Goal: Task Accomplishment & Management: Manage account settings

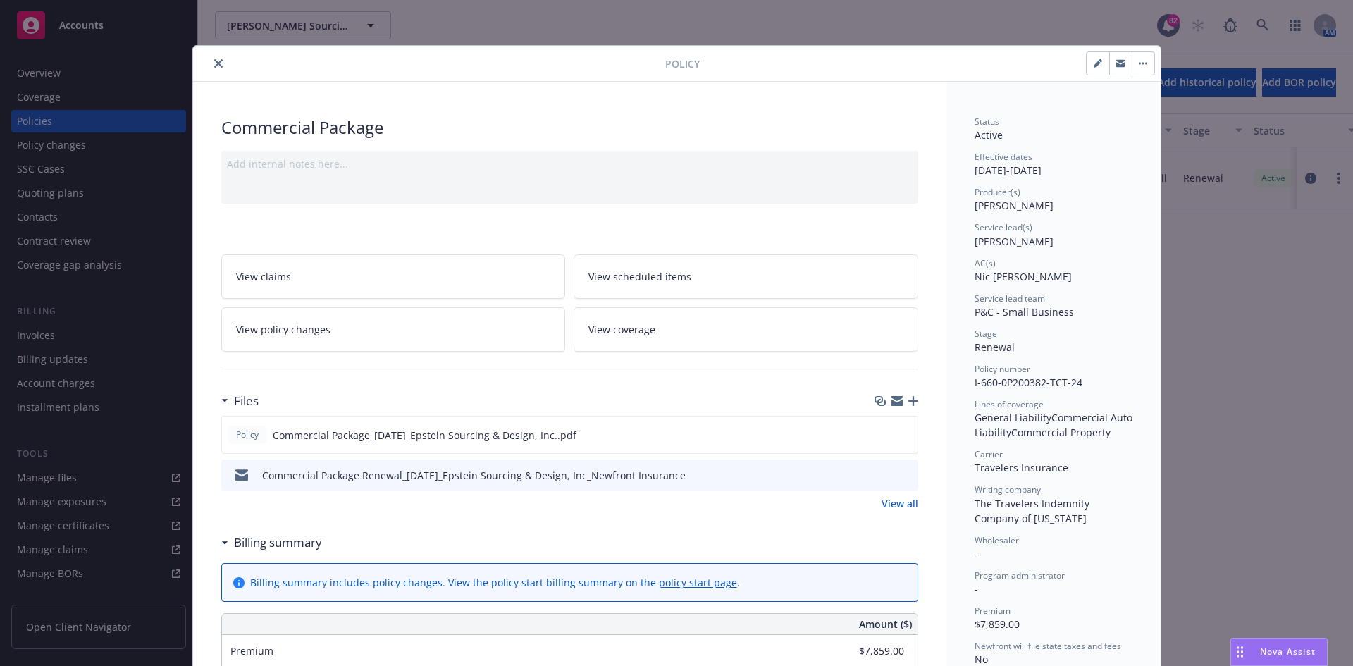
click at [216, 64] on icon "close" at bounding box center [218, 63] width 8 height 8
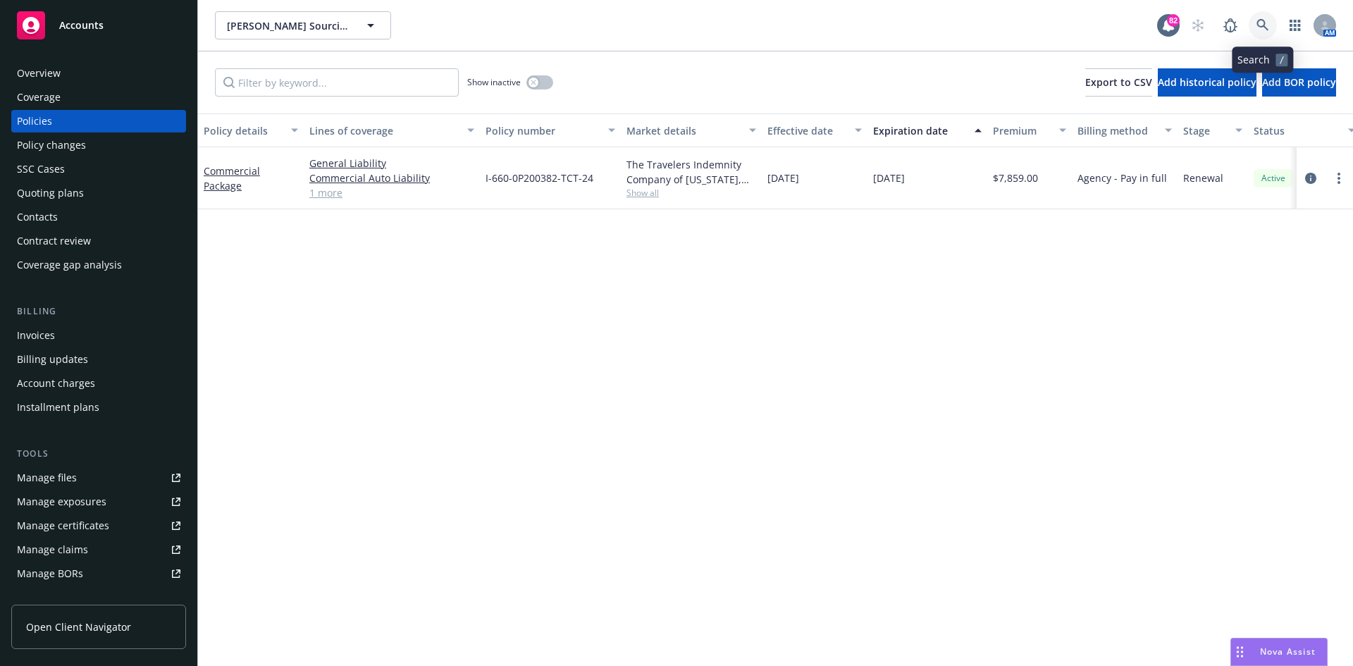
click at [1265, 26] on icon at bounding box center [1263, 25] width 13 height 13
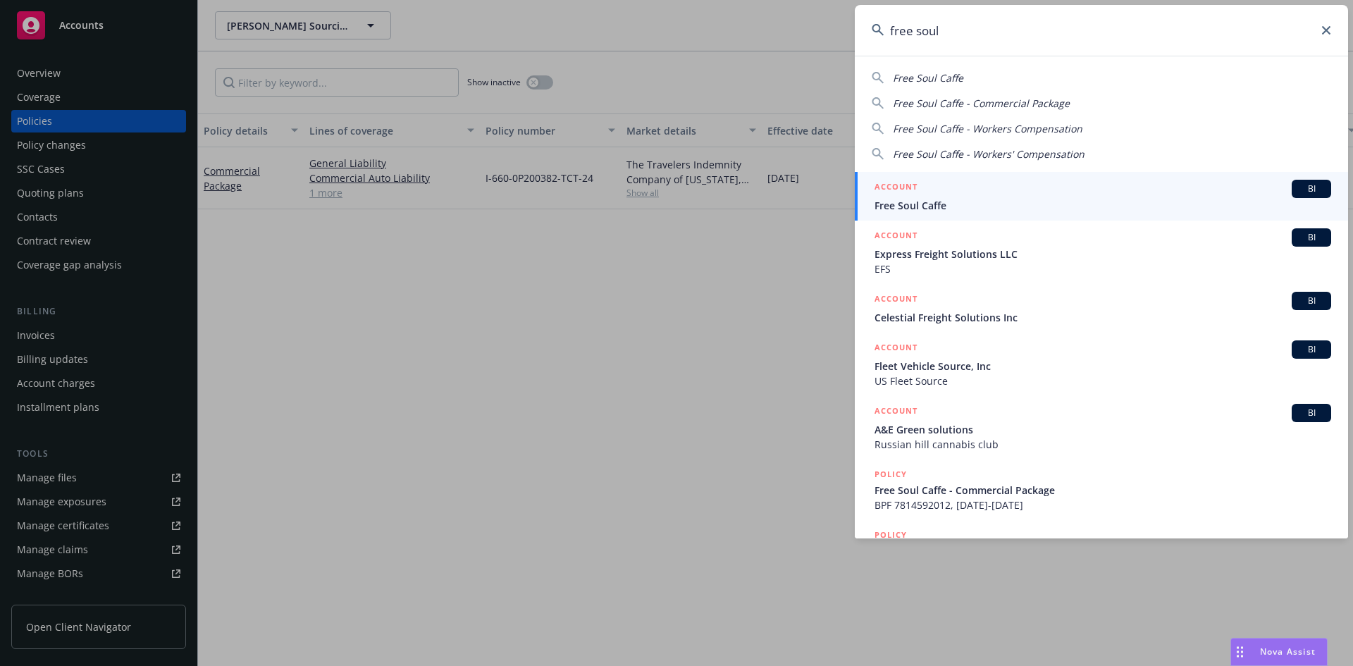
type input "free soul"
click at [880, 184] on h5 "ACCOUNT" at bounding box center [896, 188] width 43 height 17
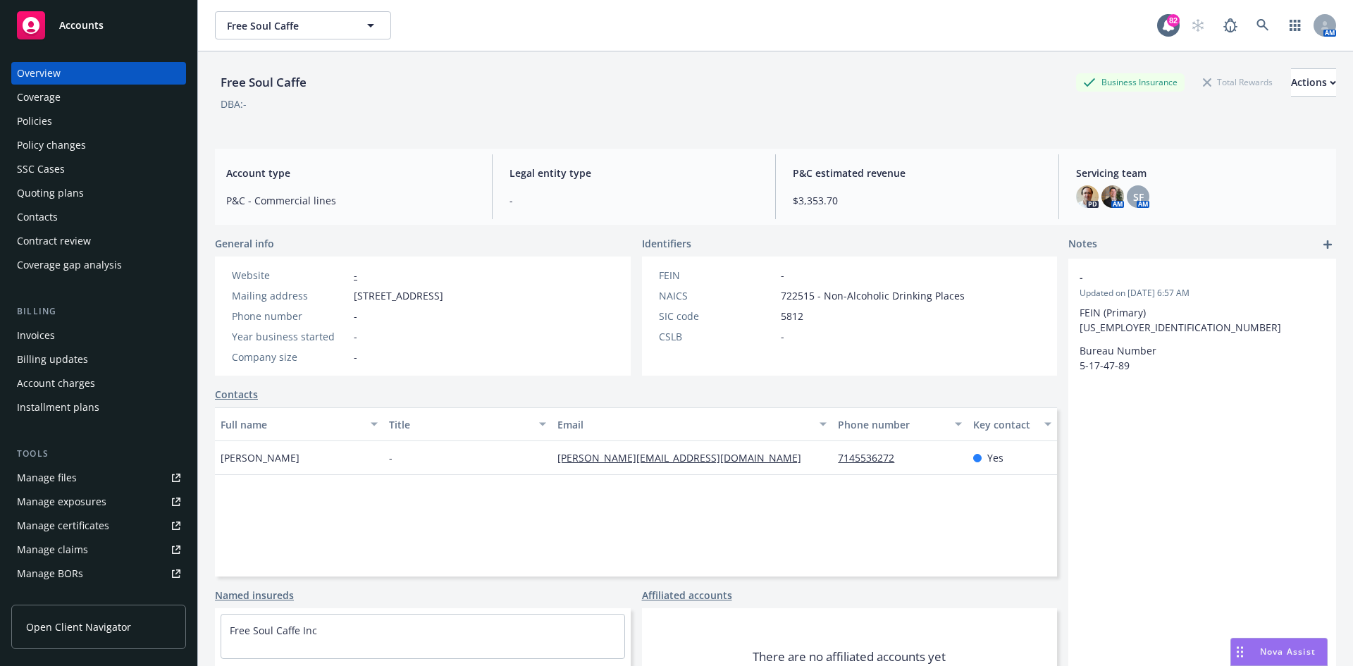
click at [55, 118] on div "Policies" at bounding box center [99, 121] width 164 height 23
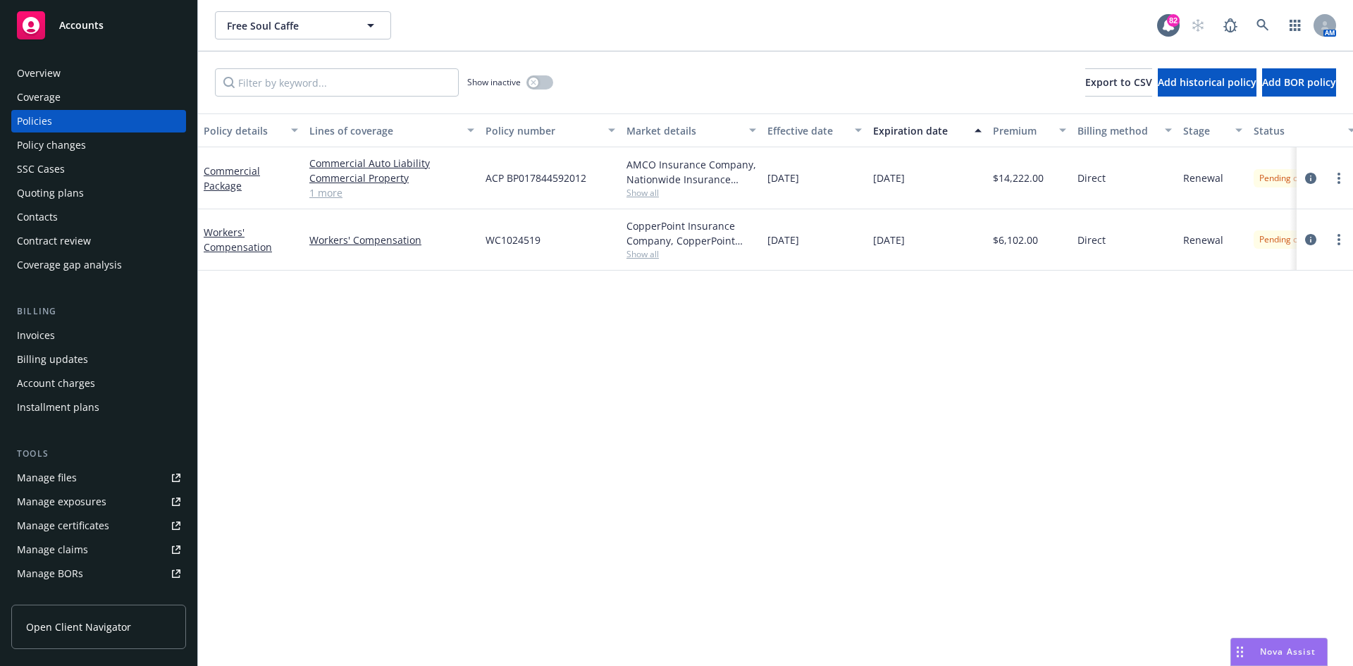
click at [71, 197] on div "Quoting plans" at bounding box center [50, 193] width 67 height 23
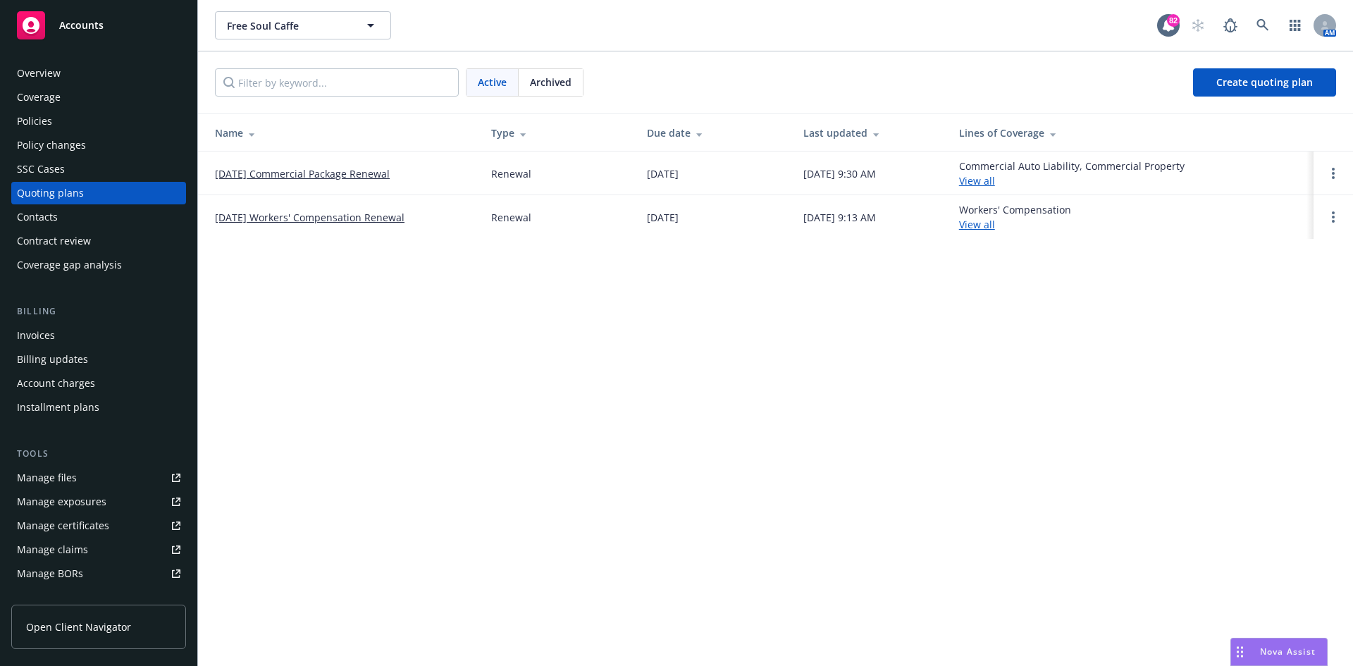
click at [551, 82] on span "Archived" at bounding box center [551, 82] width 42 height 15
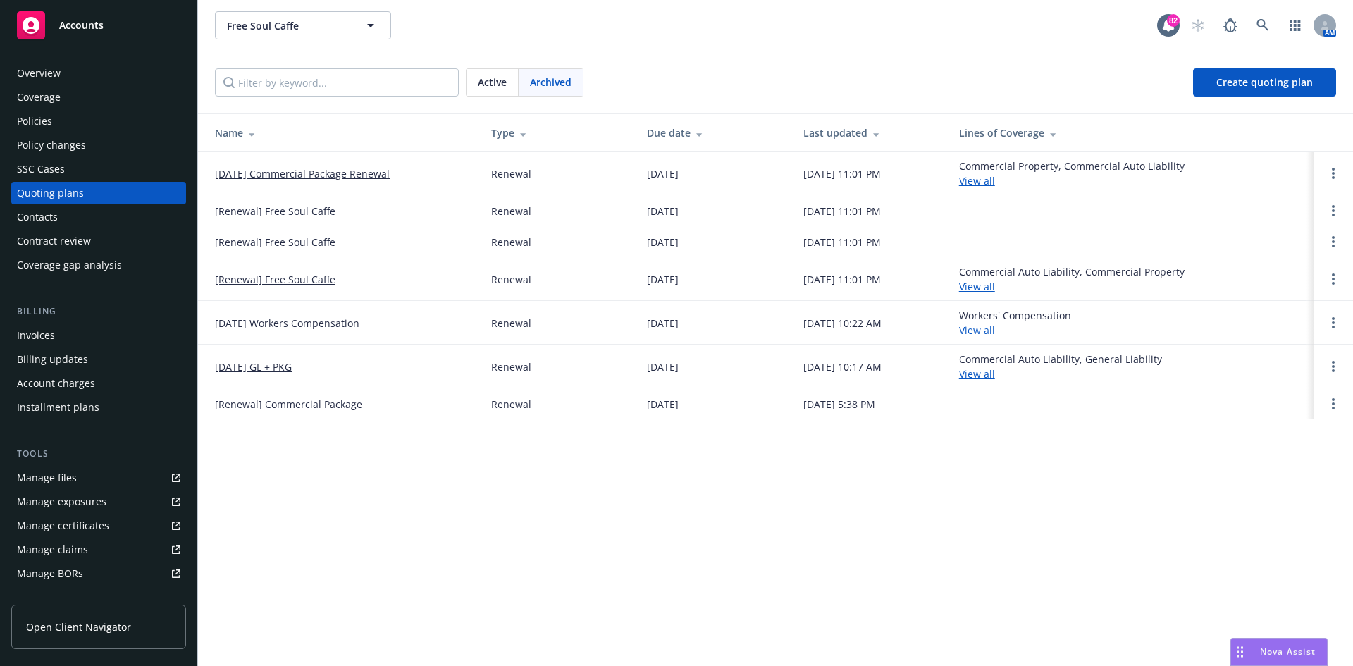
click at [80, 122] on div "Policies" at bounding box center [99, 121] width 164 height 23
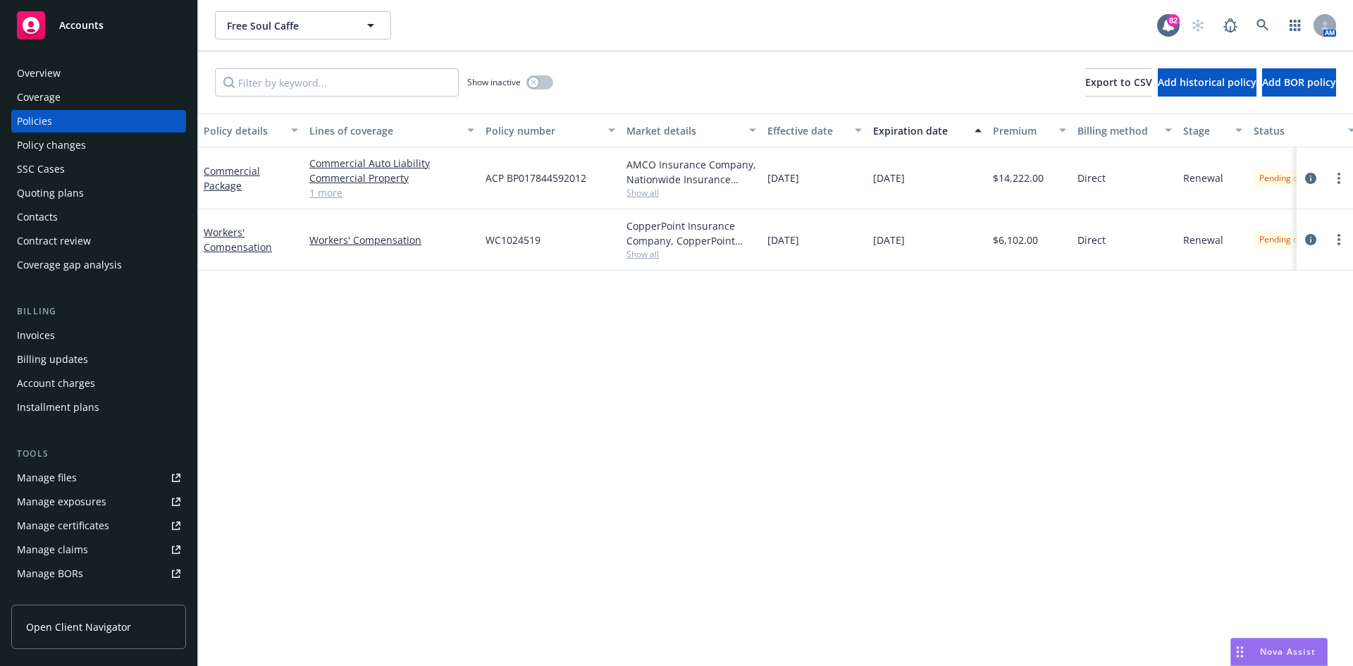
click at [71, 196] on div "Quoting plans" at bounding box center [50, 193] width 67 height 23
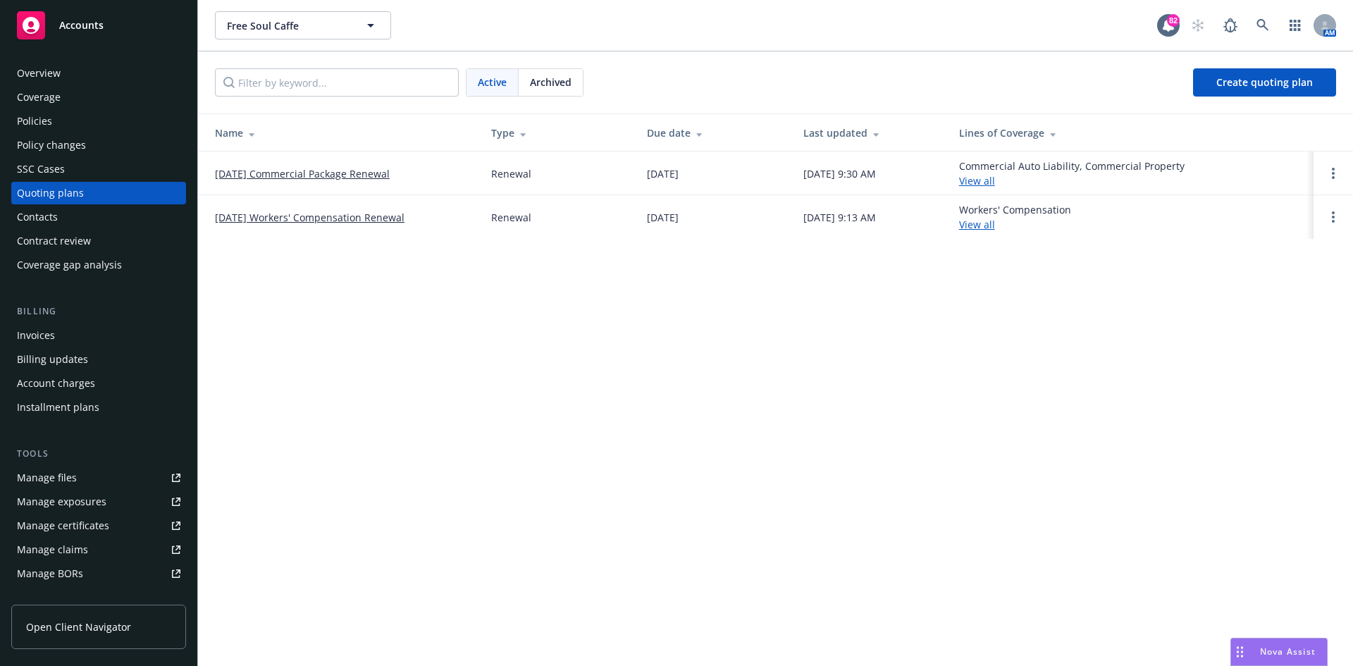
click at [567, 83] on span "Archived" at bounding box center [551, 82] width 42 height 15
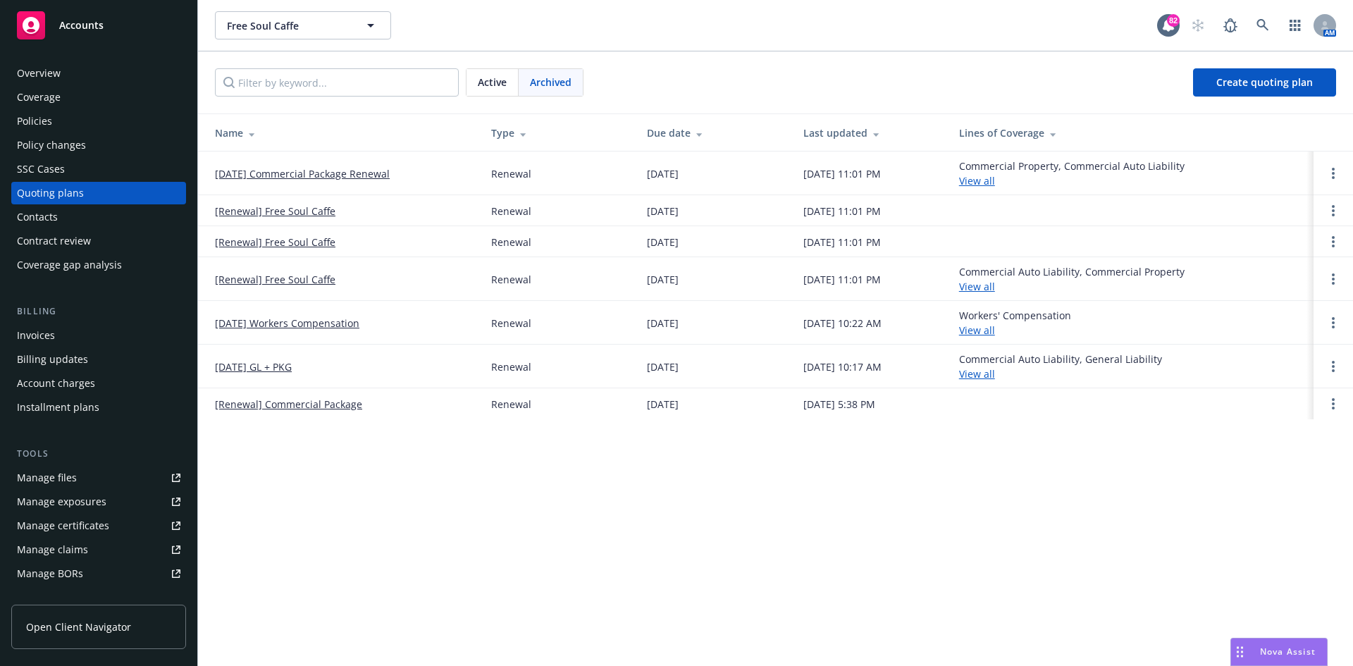
click at [46, 123] on div "Policies" at bounding box center [34, 121] width 35 height 23
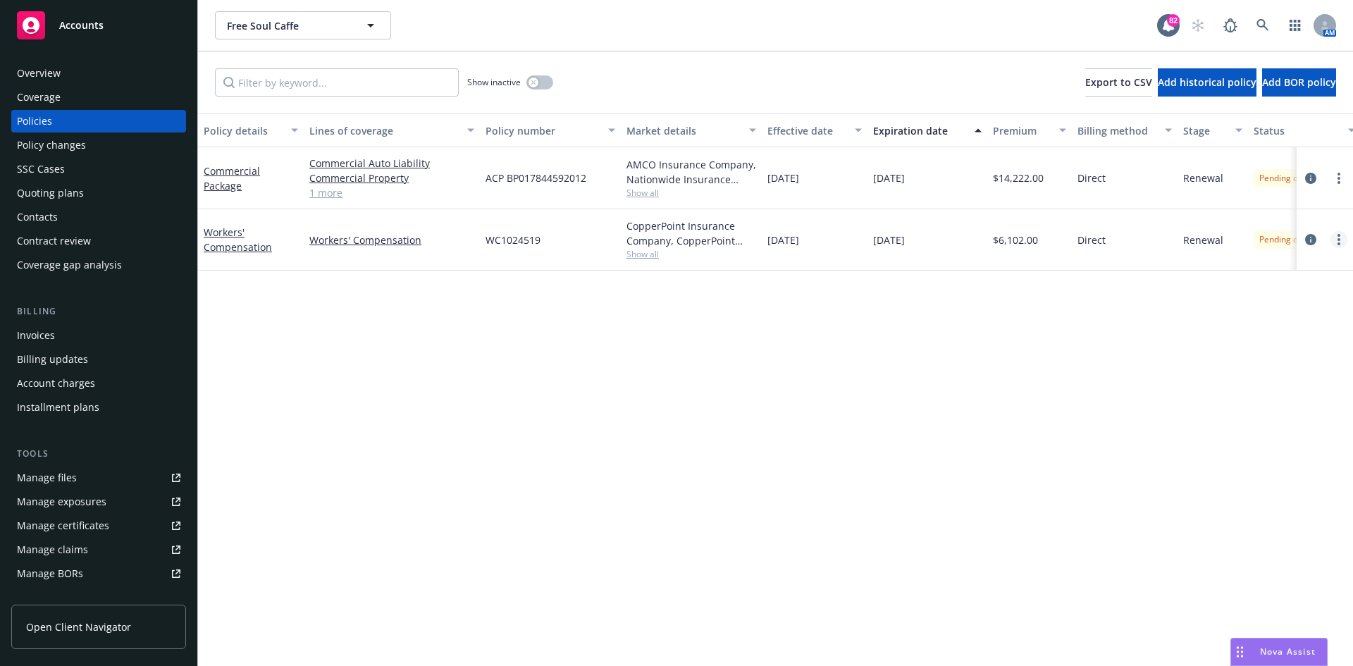
click at [1341, 242] on link "more" at bounding box center [1339, 239] width 17 height 17
click at [1258, 294] on link "Renew with incumbent" at bounding box center [1264, 297] width 166 height 28
select select "12"
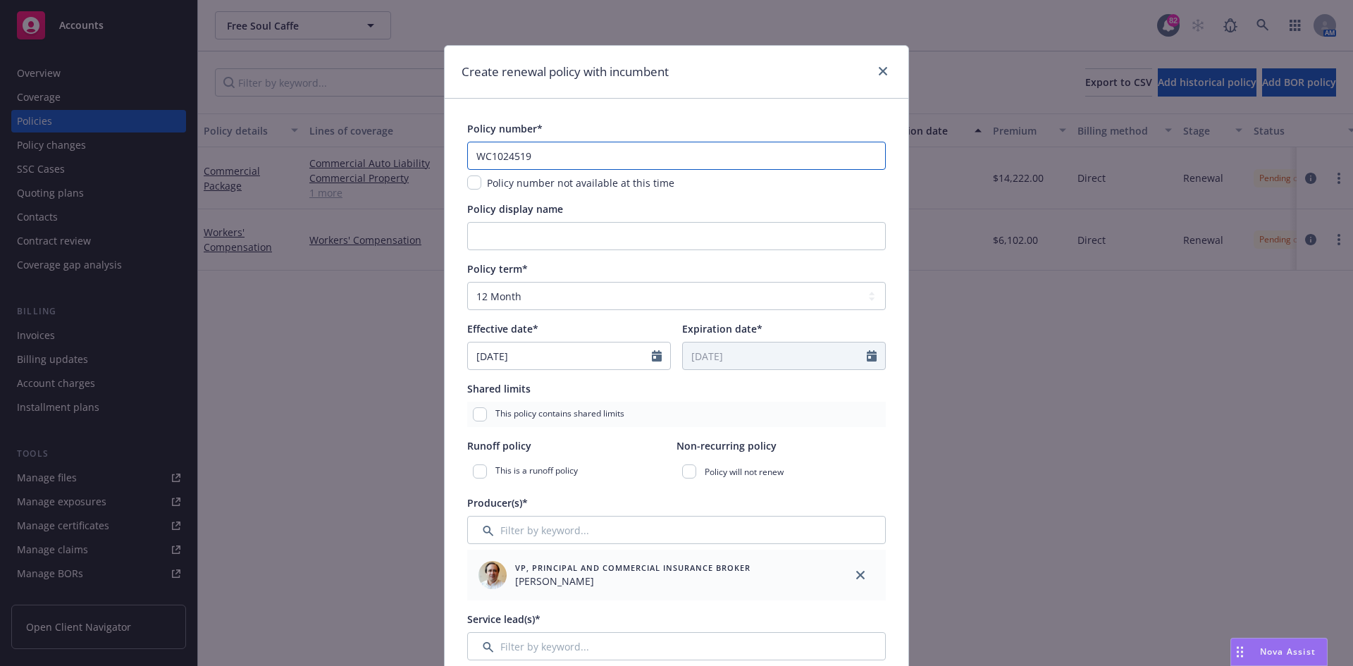
click at [586, 159] on input "WC1024519" at bounding box center [676, 156] width 419 height 28
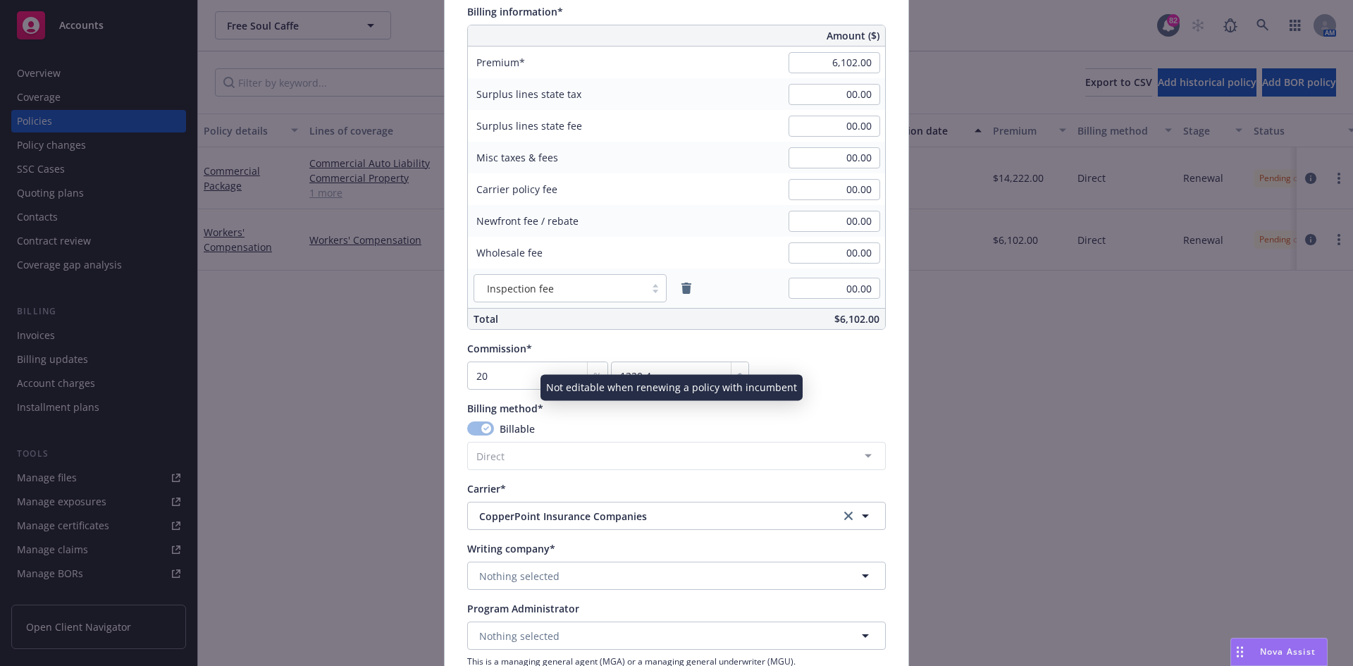
scroll to position [987, 0]
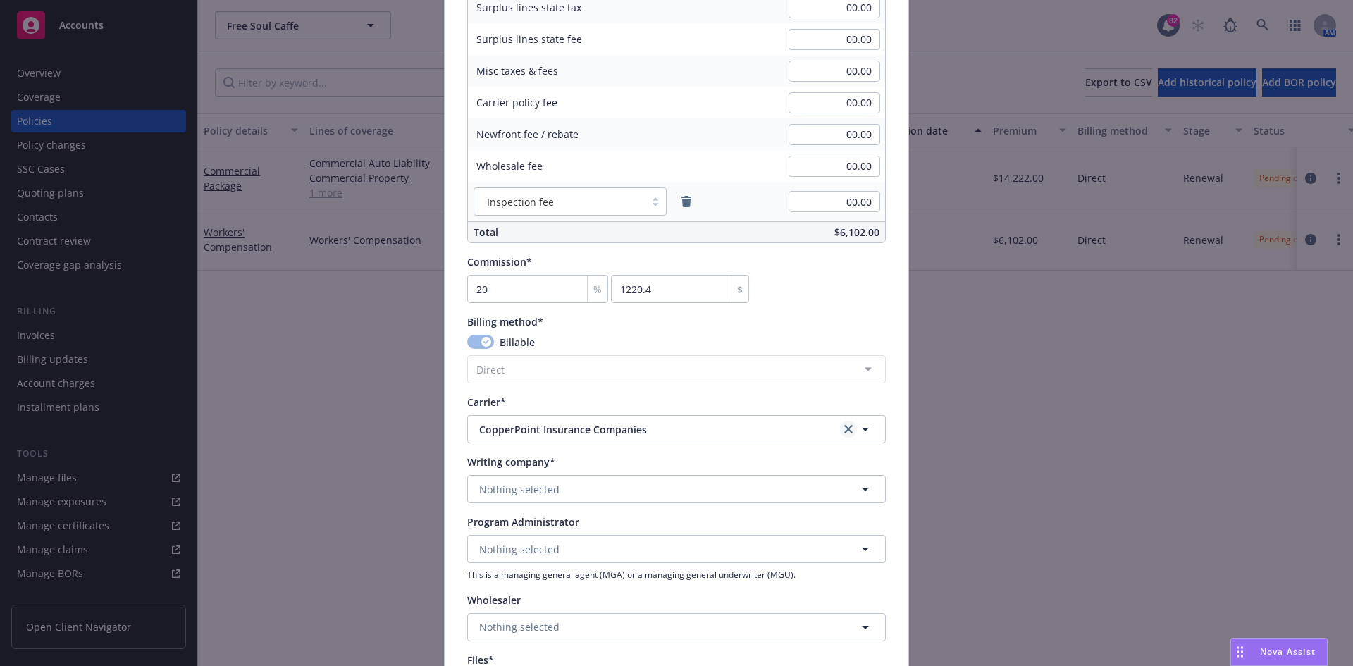
click at [844, 426] on icon "clear selection" at bounding box center [848, 429] width 8 height 8
click at [732, 425] on button "Nothing selected" at bounding box center [676, 429] width 419 height 28
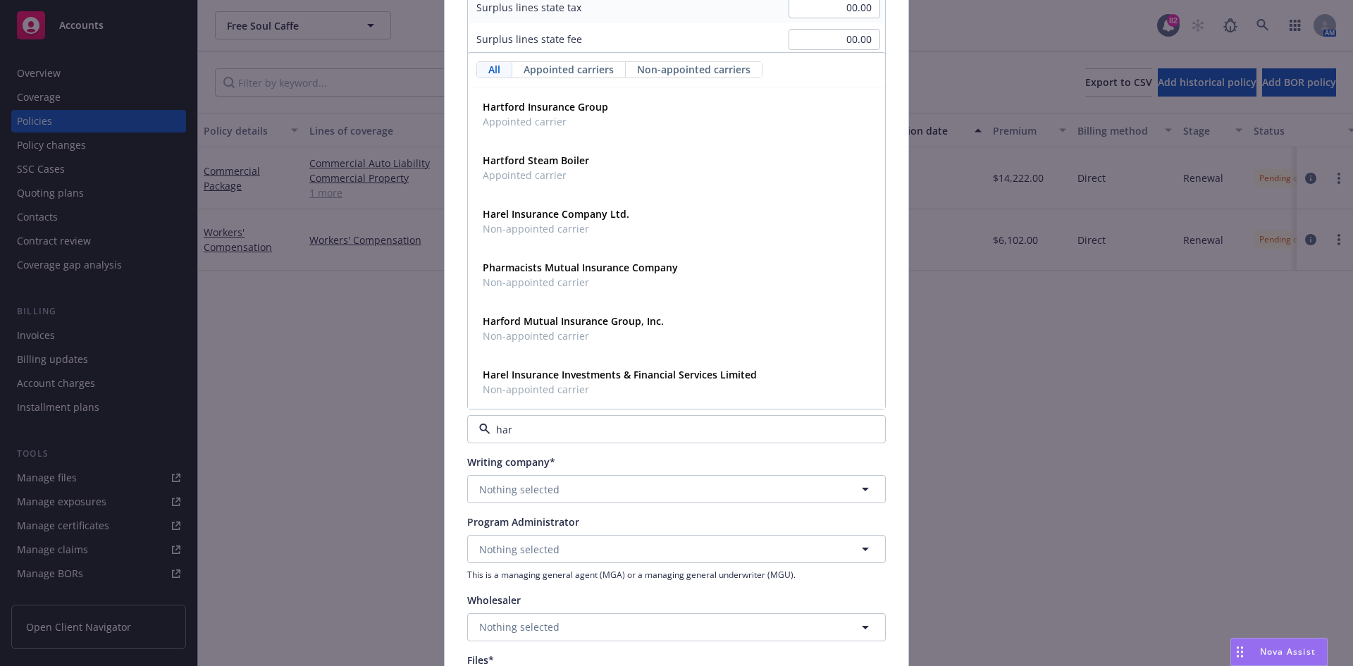
type input "hart"
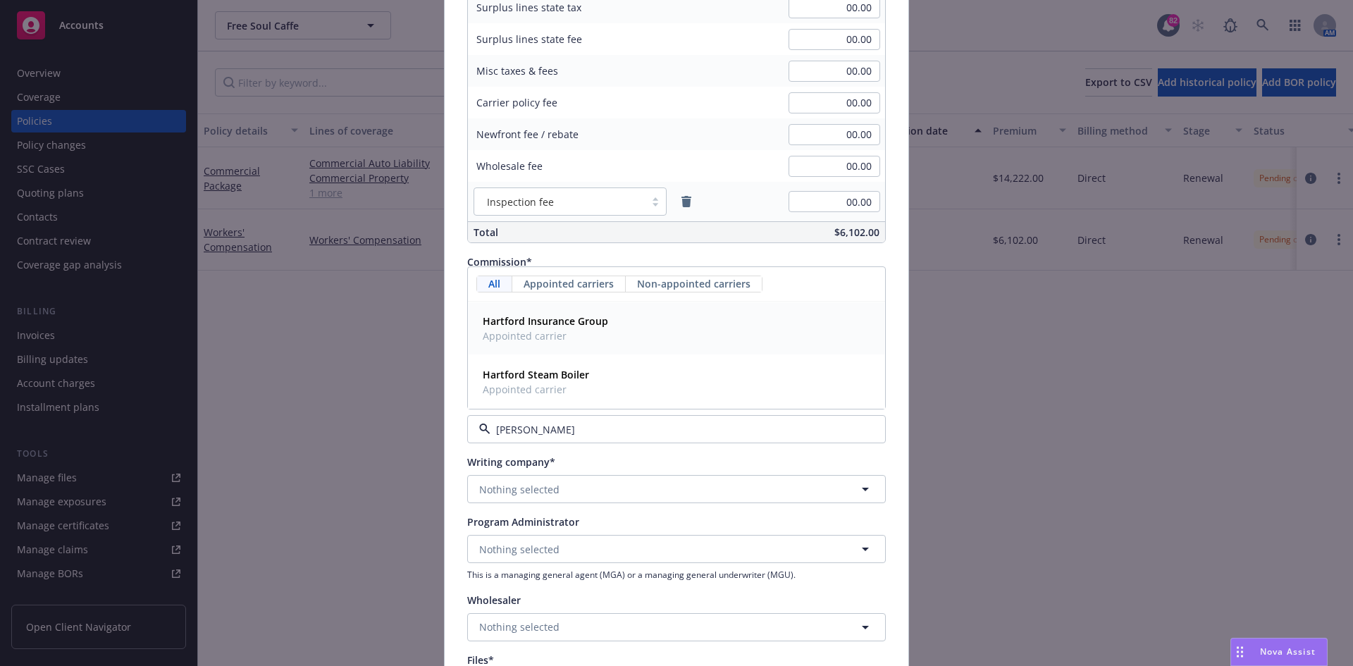
click at [585, 314] on strong "Hartford Insurance Group" at bounding box center [545, 320] width 125 height 13
type input "1"
type input "61.02"
type input "18"
type input "1098.36"
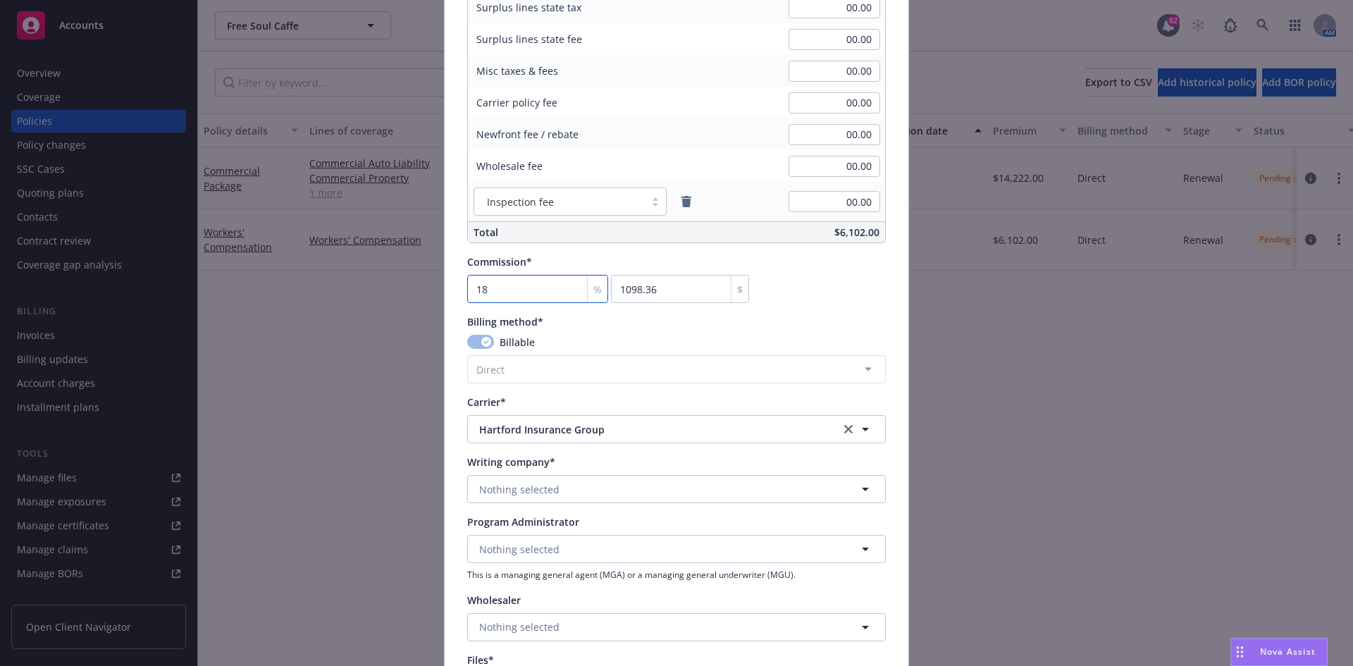
type input "18"
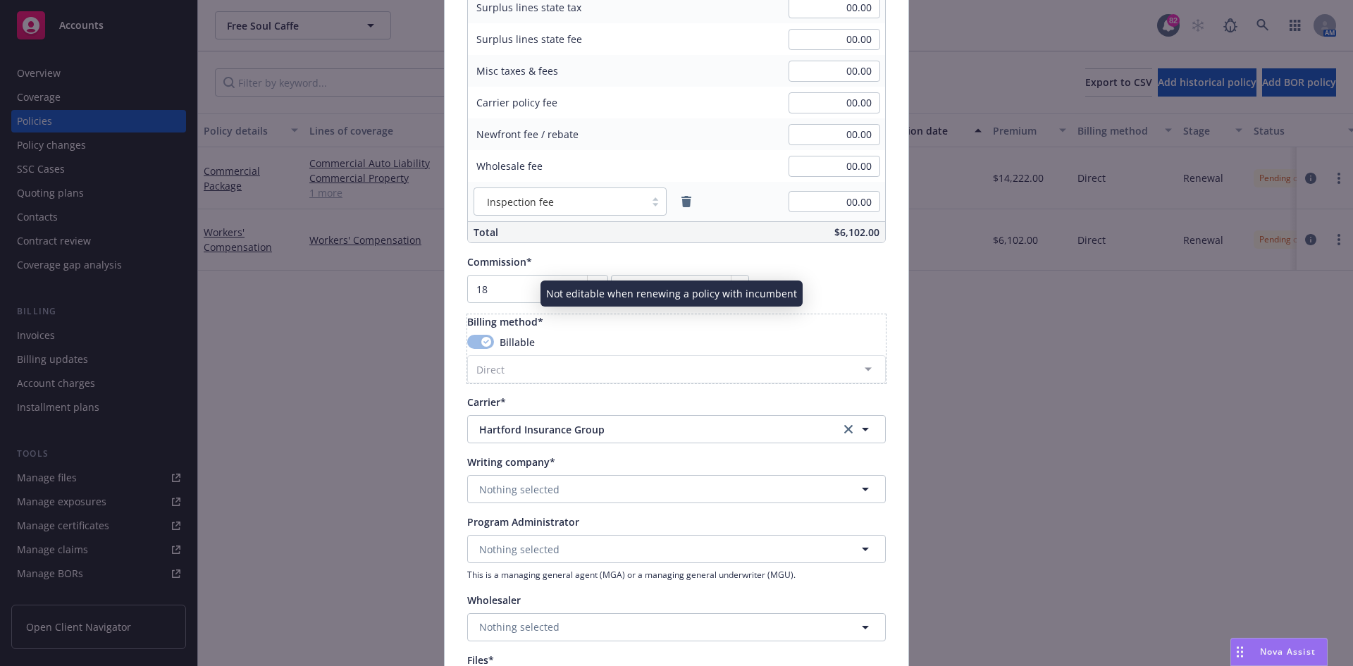
click at [784, 324] on div "Billing method*" at bounding box center [676, 321] width 419 height 15
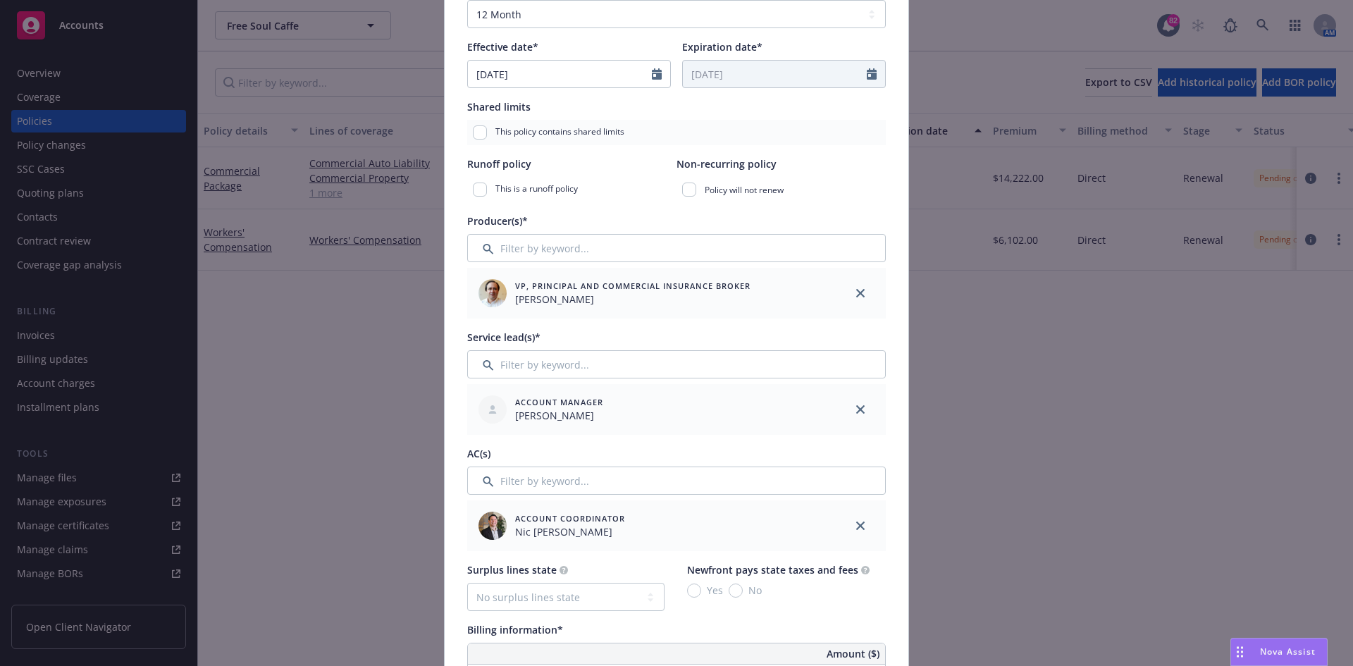
scroll to position [0, 0]
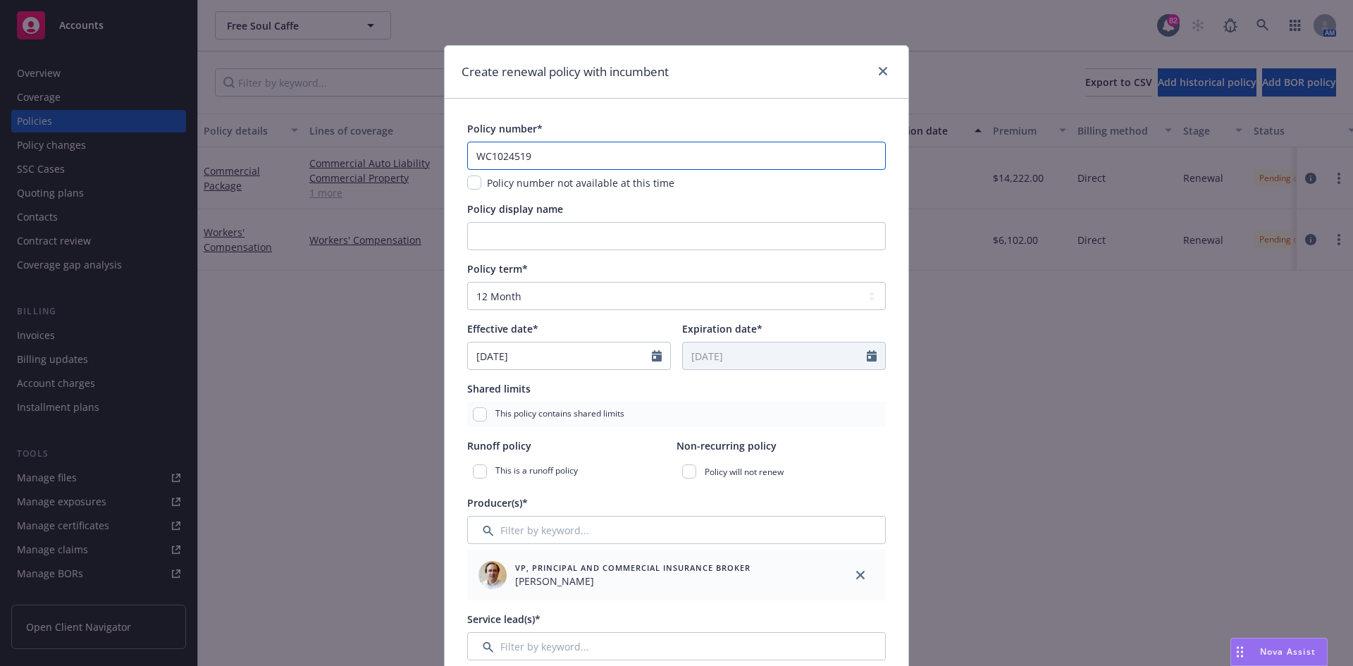
drag, startPoint x: 571, startPoint y: 161, endPoint x: 425, endPoint y: 159, distance: 145.9
click at [426, 159] on div "Create renewal policy with incumbent Policy number* WC1024519 Policy number not…" at bounding box center [676, 333] width 1353 height 666
type input "57 WEC BU1HFG"
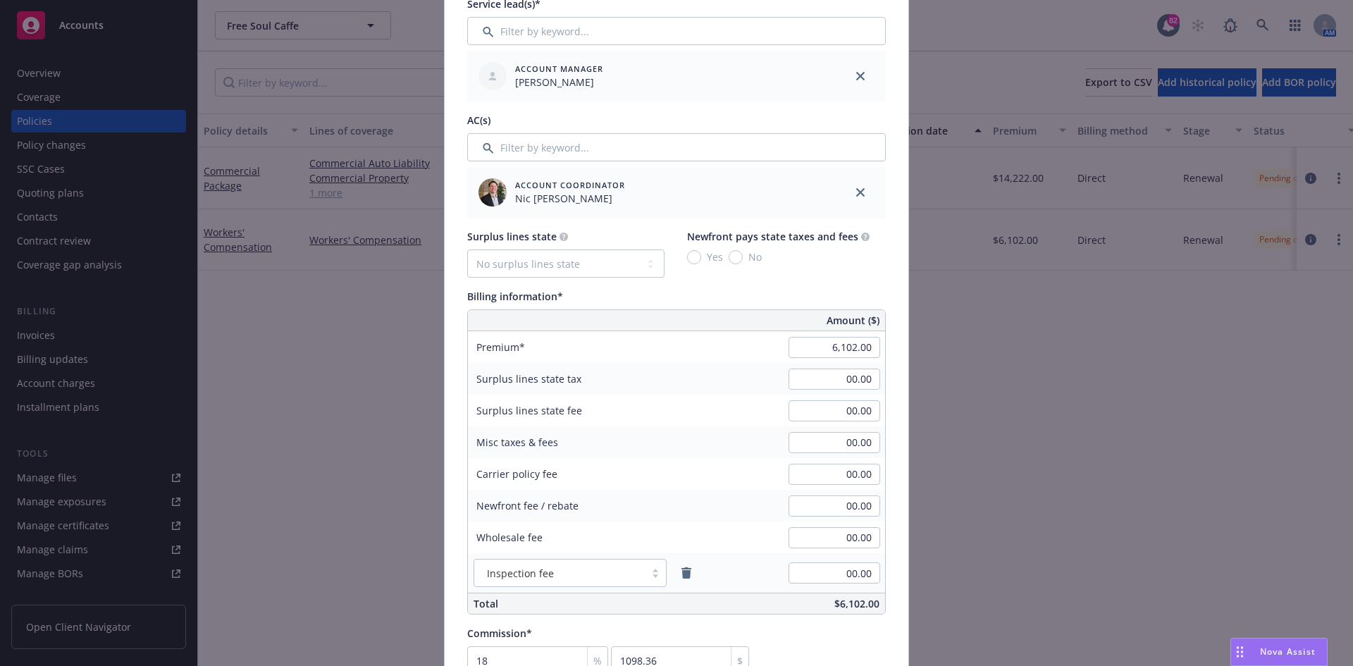
scroll to position [634, 0]
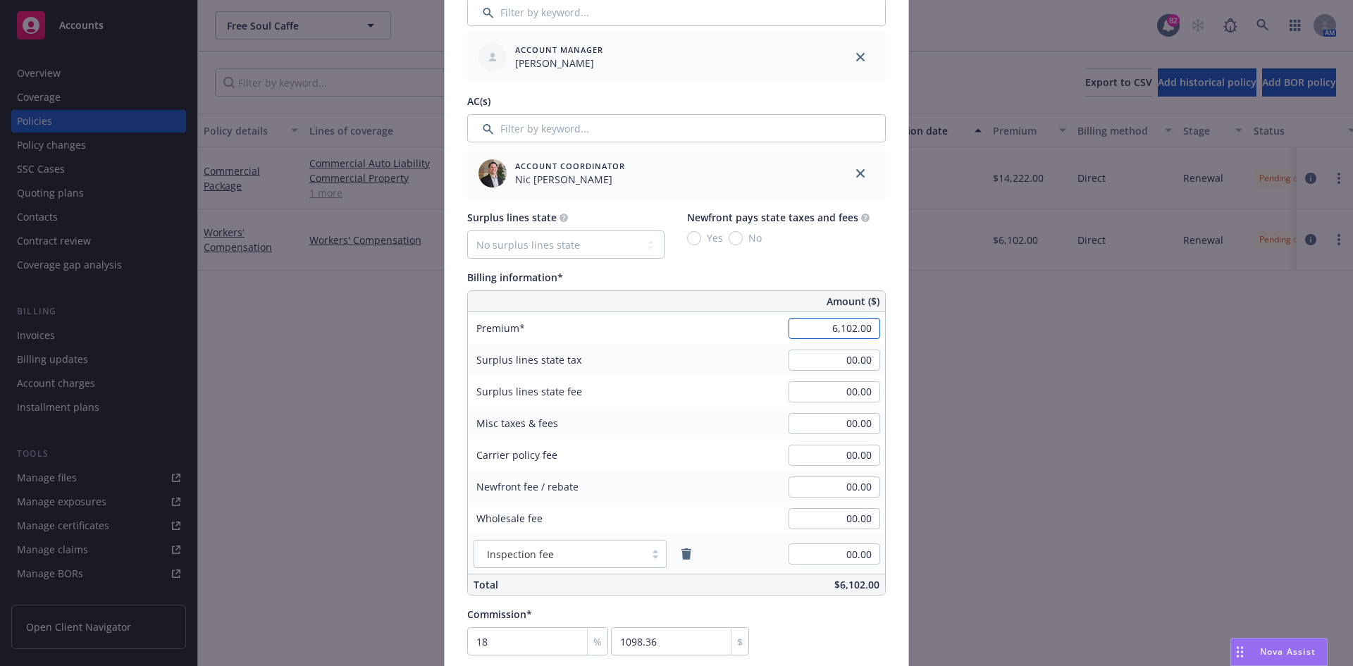
type input "9"
type input "6,528.00"
type input "1175.04"
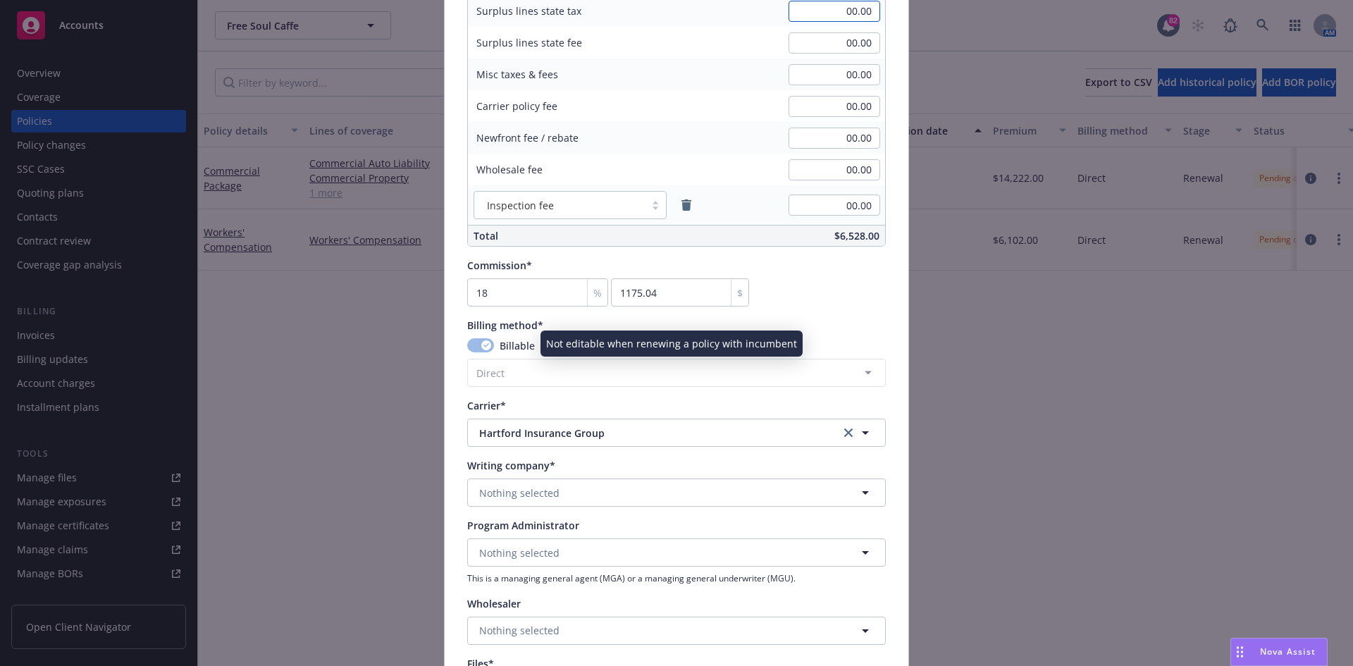
scroll to position [987, 0]
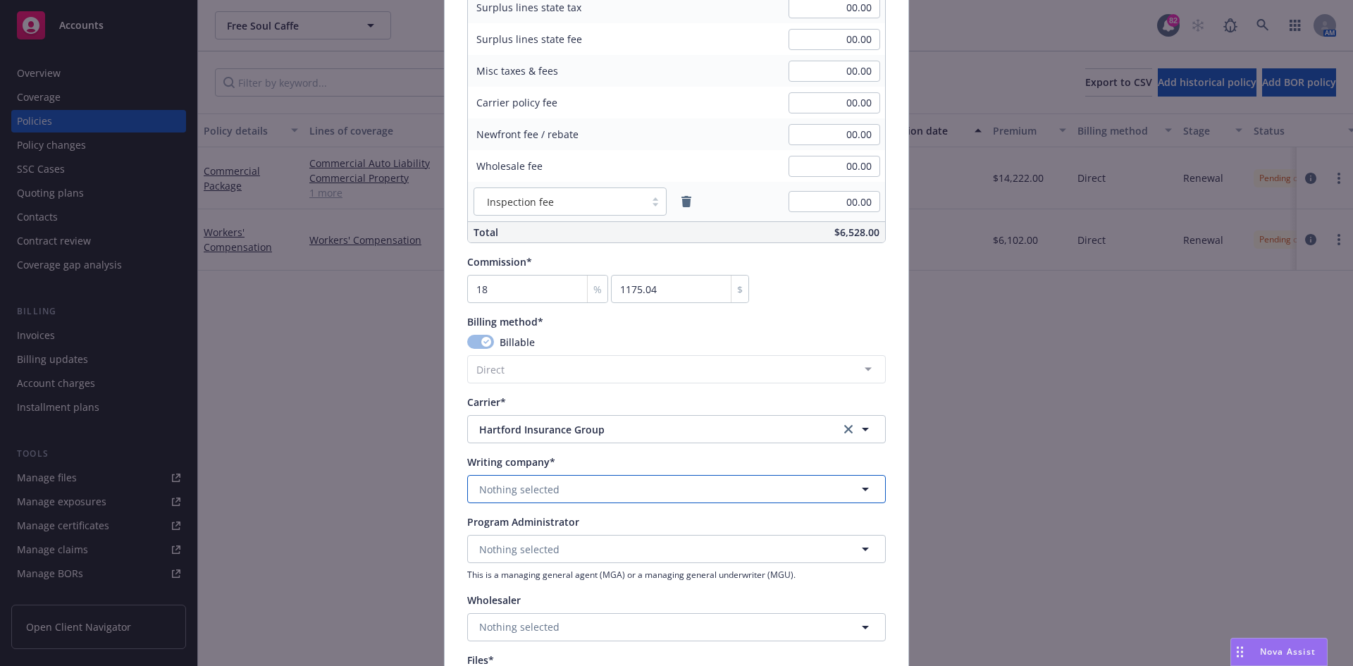
click at [622, 489] on button "Nothing selected" at bounding box center [676, 489] width 419 height 28
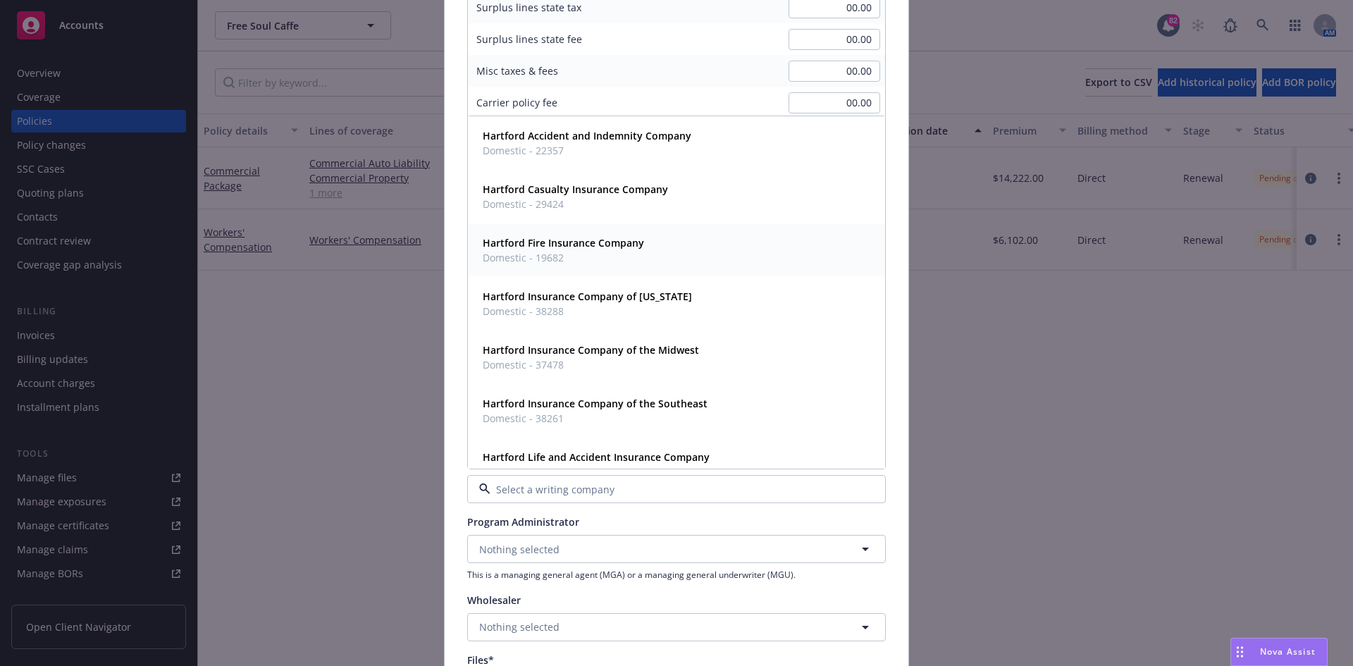
click at [600, 250] on strong "Hartford Fire Insurance Company" at bounding box center [563, 242] width 161 height 13
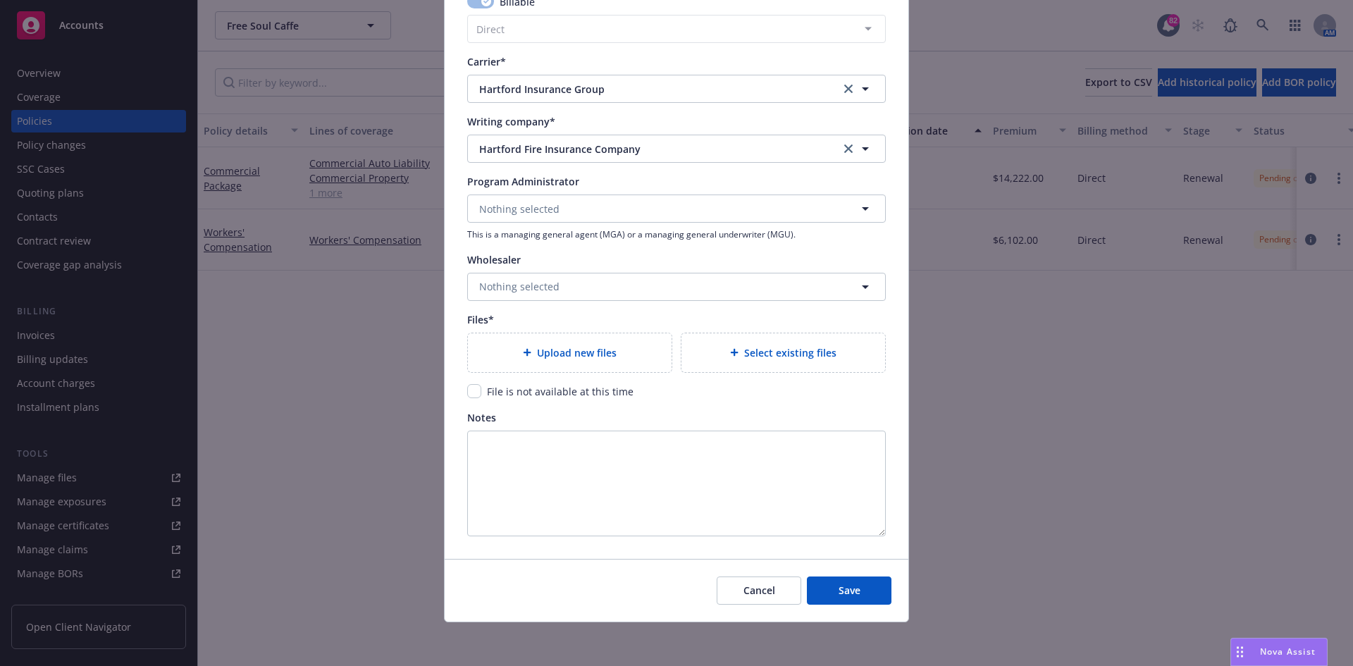
scroll to position [1329, 0]
click at [473, 392] on input "checkbox" at bounding box center [474, 390] width 14 height 14
checkbox input "true"
click at [846, 582] on span "Save" at bounding box center [850, 588] width 22 height 13
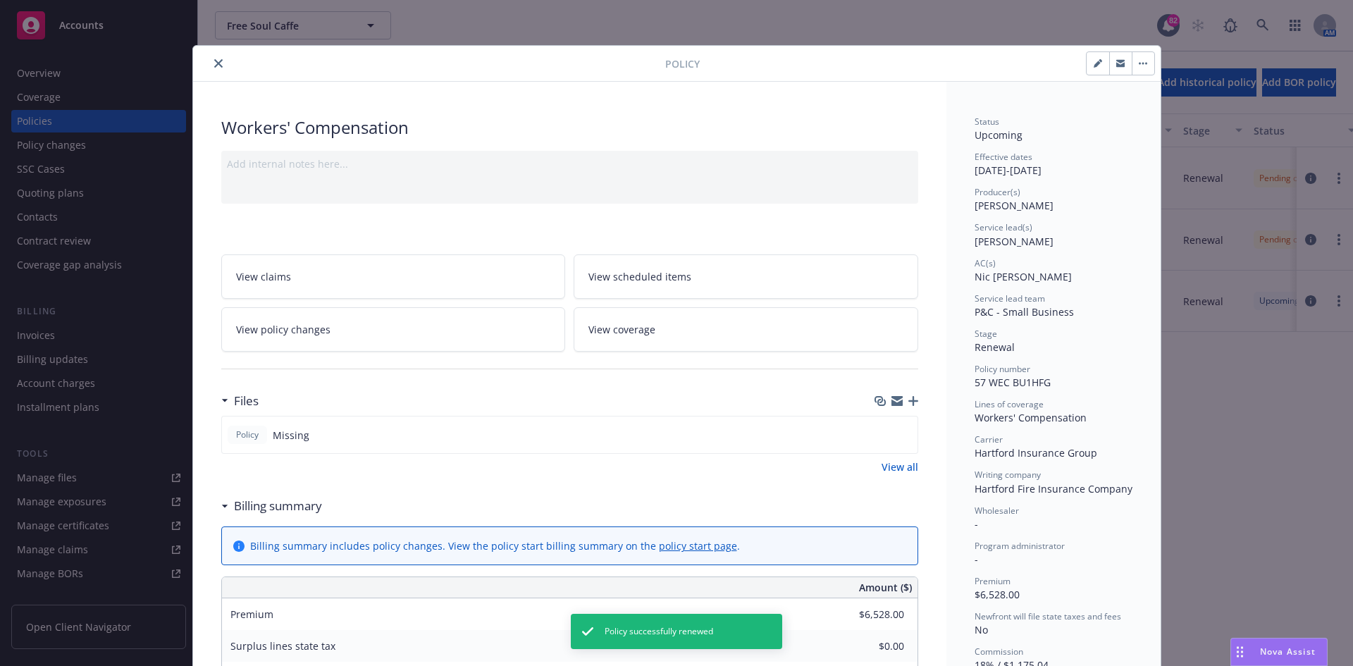
click at [214, 63] on icon "close" at bounding box center [218, 63] width 8 height 8
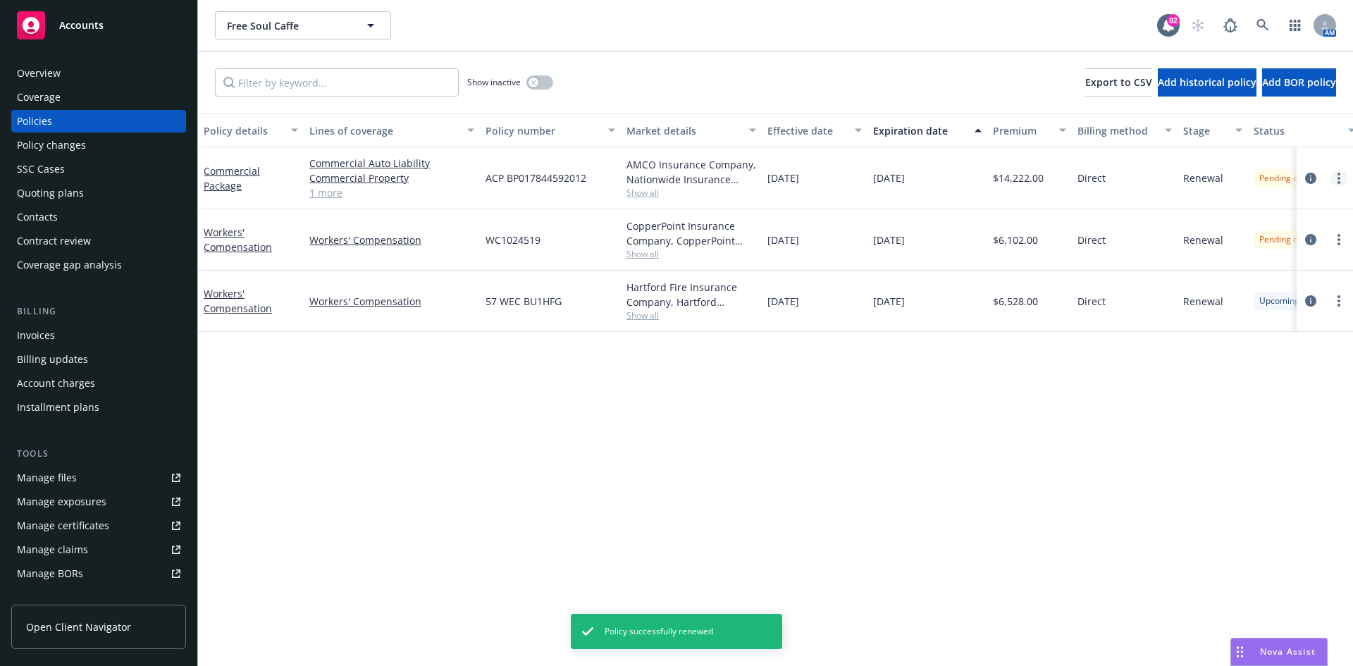
click at [1338, 177] on icon "more" at bounding box center [1339, 178] width 3 height 11
click at [1338, 180] on icon "more" at bounding box center [1339, 178] width 3 height 11
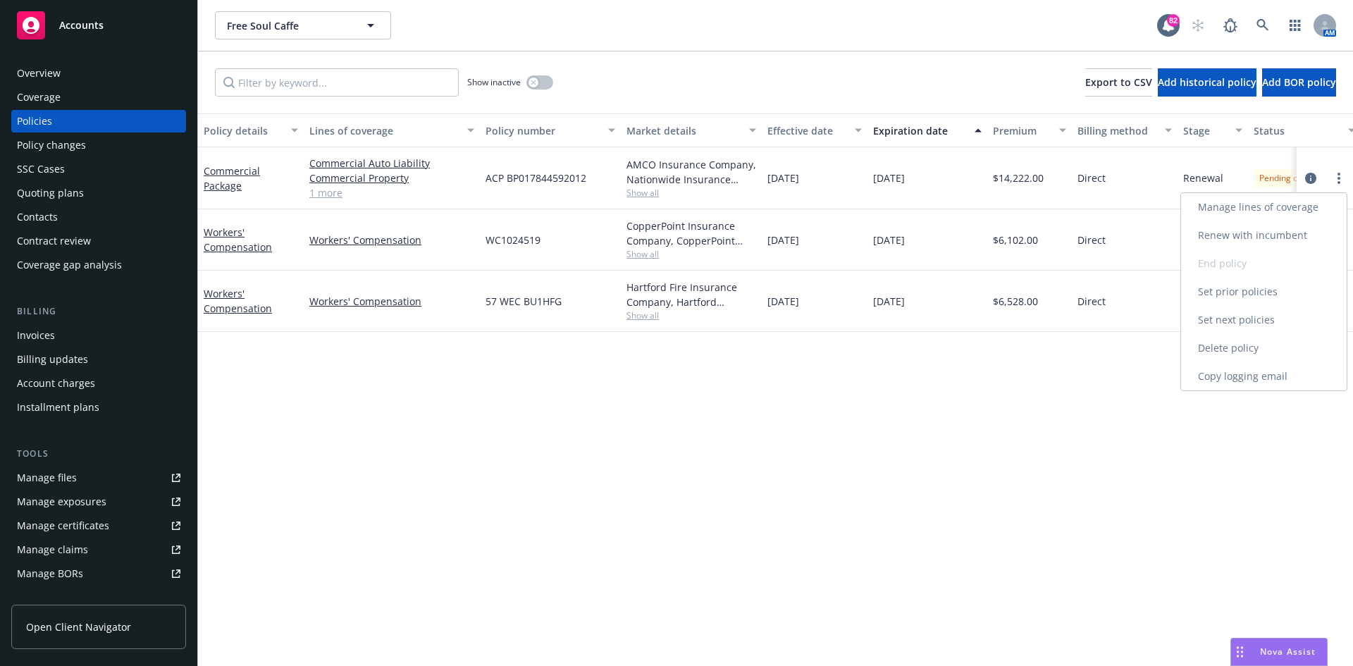
click at [1256, 235] on link "Renew with incumbent" at bounding box center [1264, 235] width 166 height 28
select select "12"
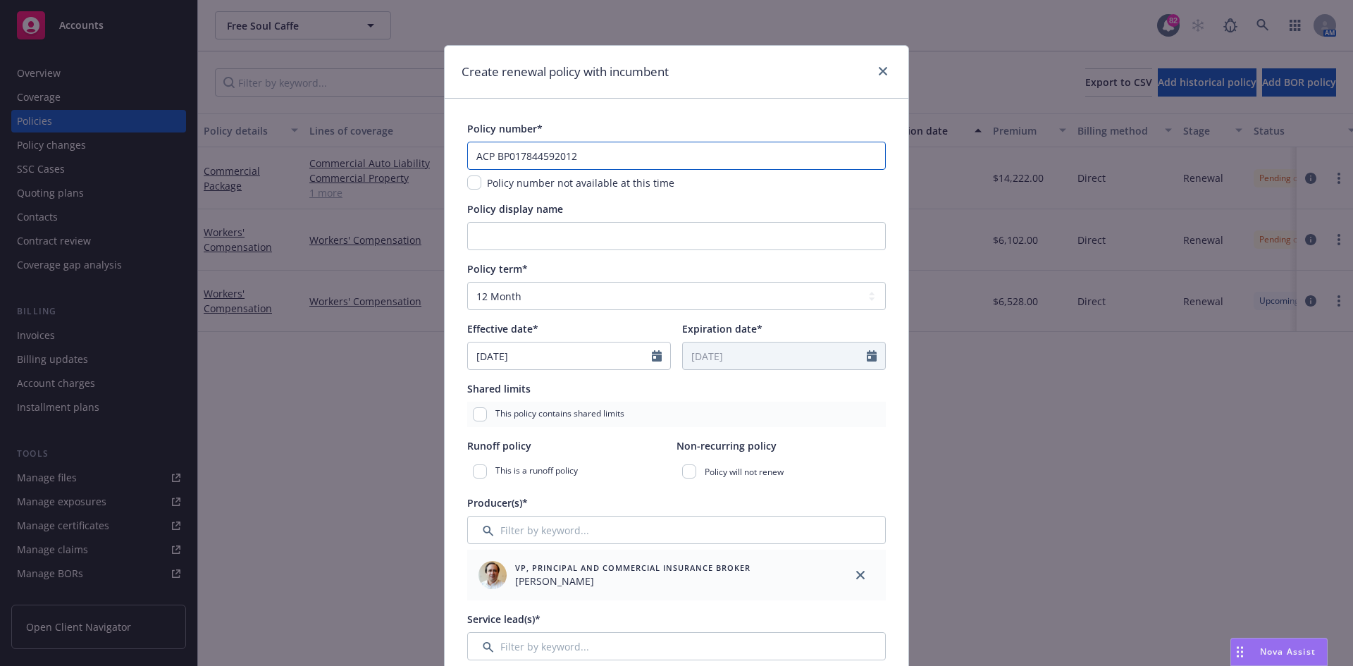
drag, startPoint x: 584, startPoint y: 152, endPoint x: 402, endPoint y: 155, distance: 182.6
click at [402, 154] on div "Create renewal policy with incumbent Policy number* ACP BP017844592012 Policy n…" at bounding box center [676, 333] width 1353 height 666
type input "57 SBA BU1HEB"
select select "9"
click at [827, 415] on div "This policy contains shared limits" at bounding box center [676, 414] width 419 height 25
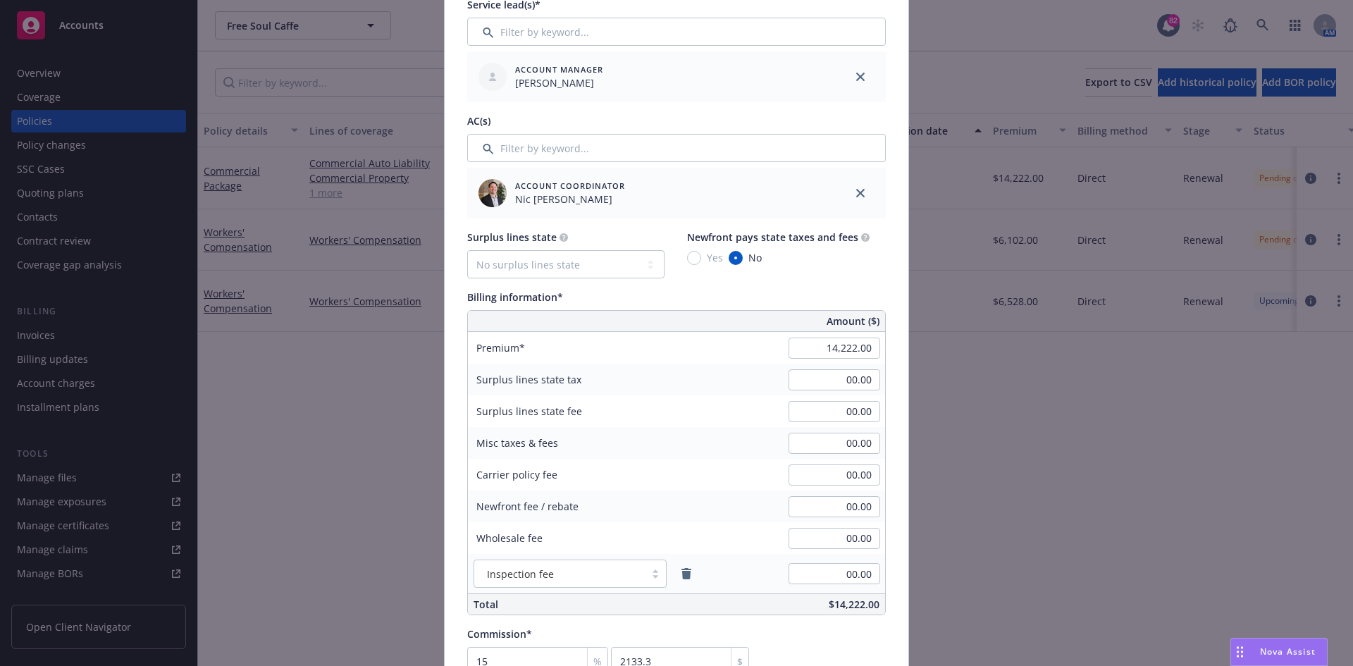
scroll to position [634, 0]
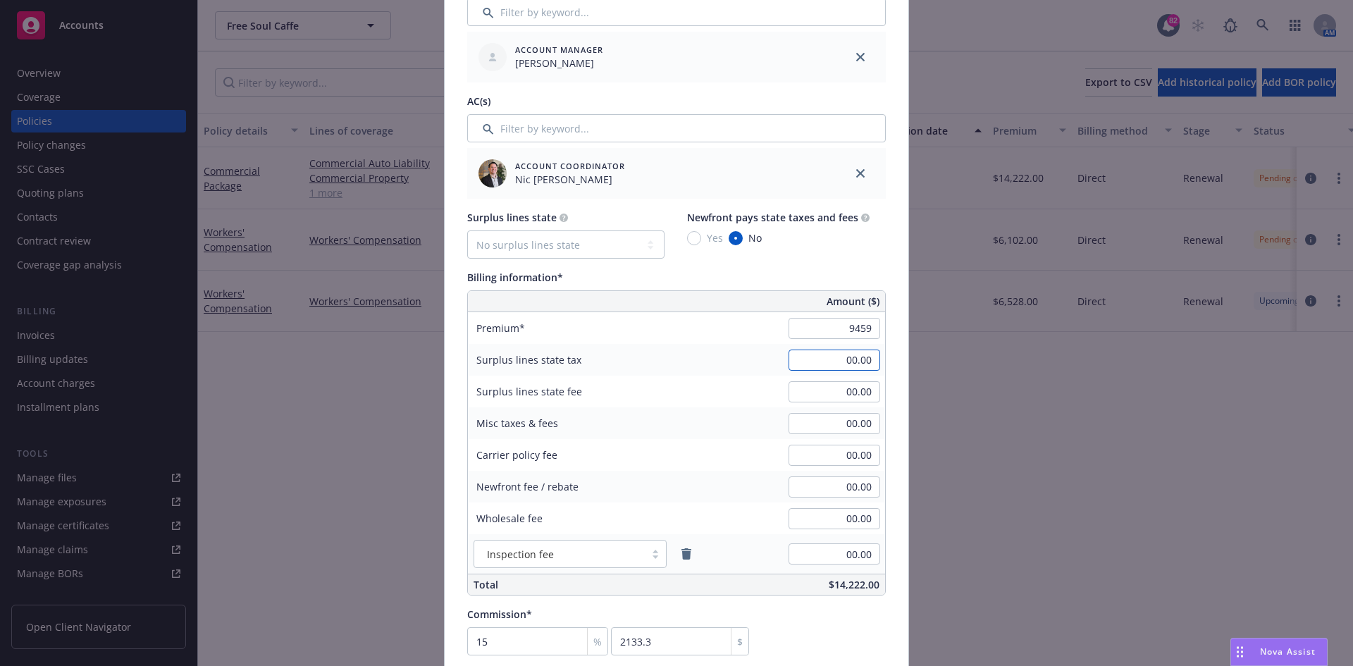
type input "9,459.00"
type input "1418.85"
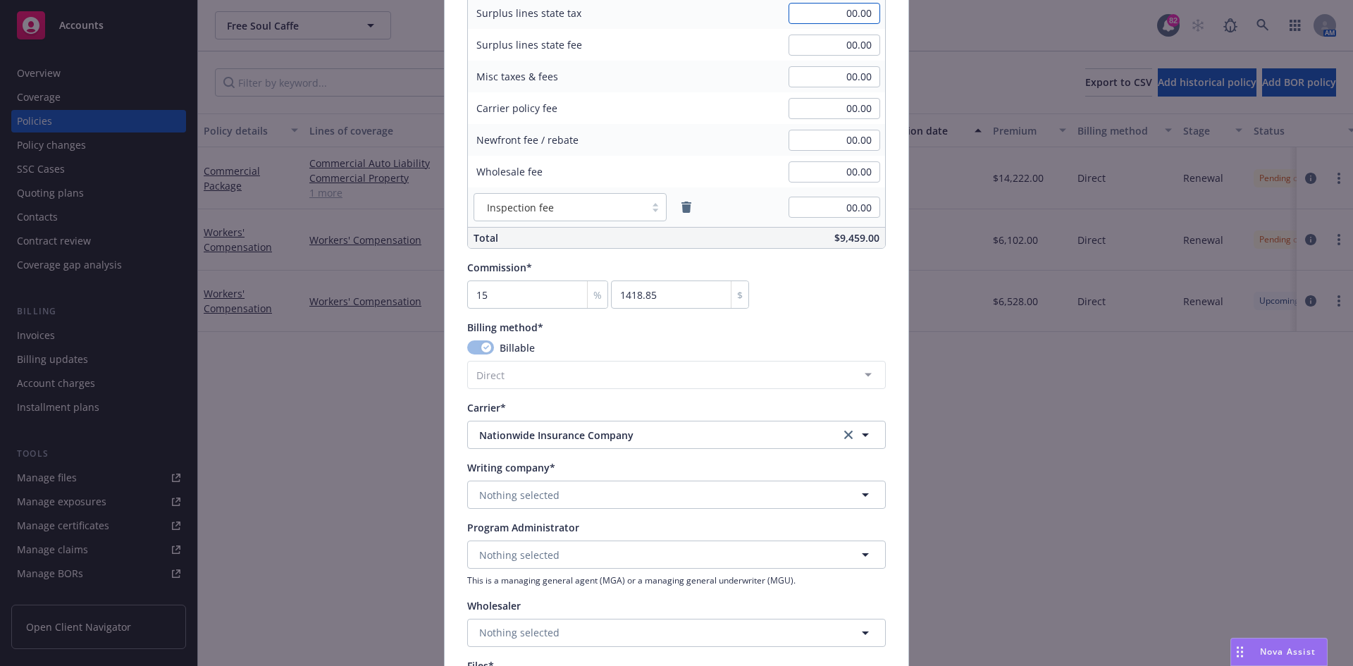
scroll to position [987, 0]
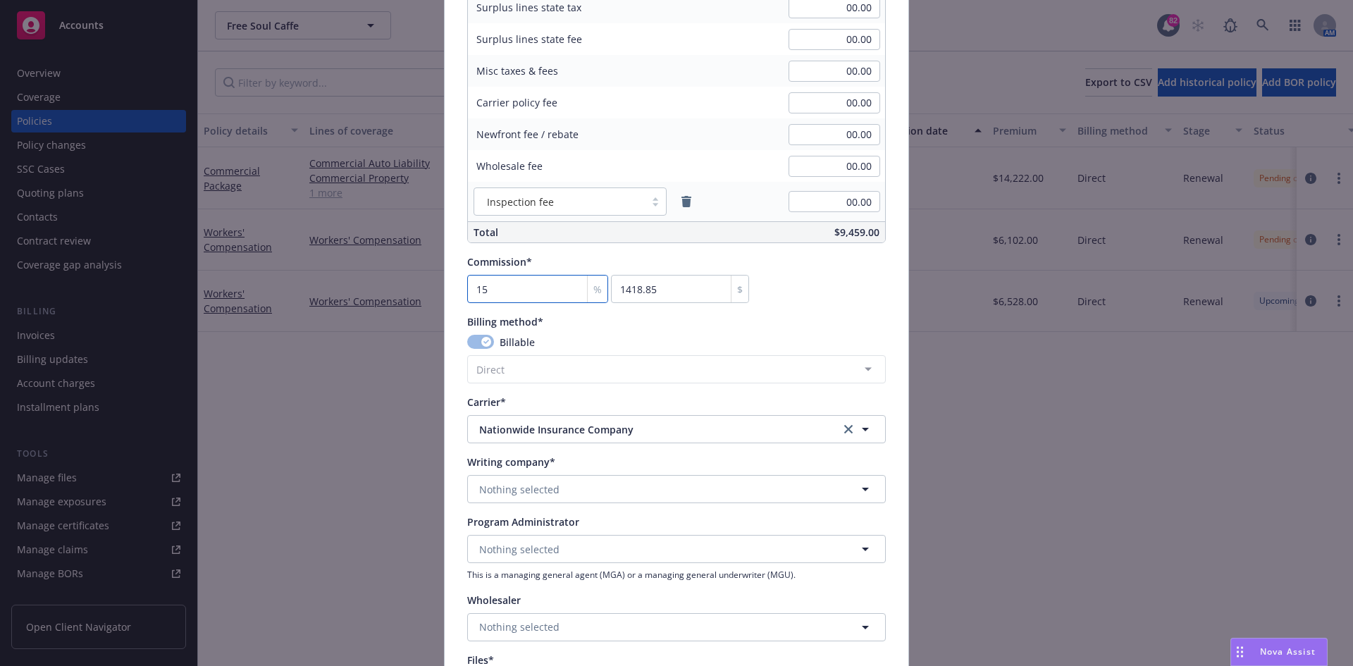
type input "1"
type input "94.59"
type input "18"
type input "1702.62"
type input "18"
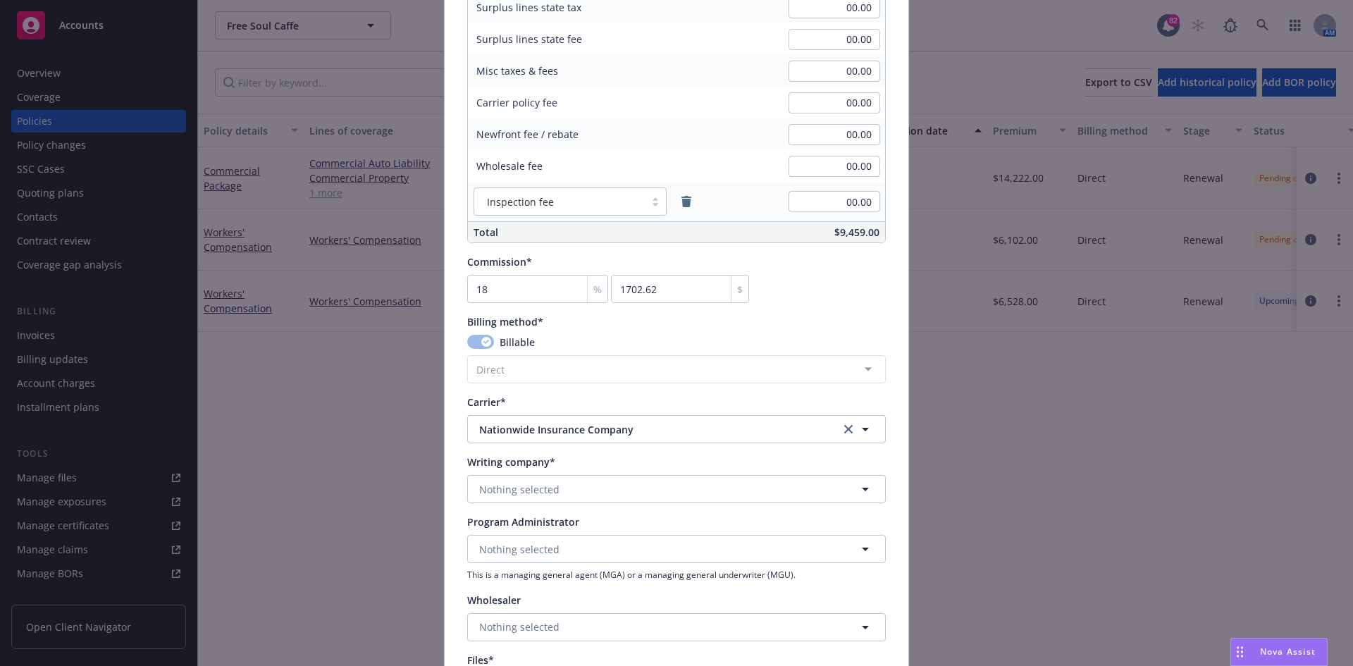
click at [793, 293] on div "Commission* 18 % 1702.62 $" at bounding box center [676, 278] width 419 height 49
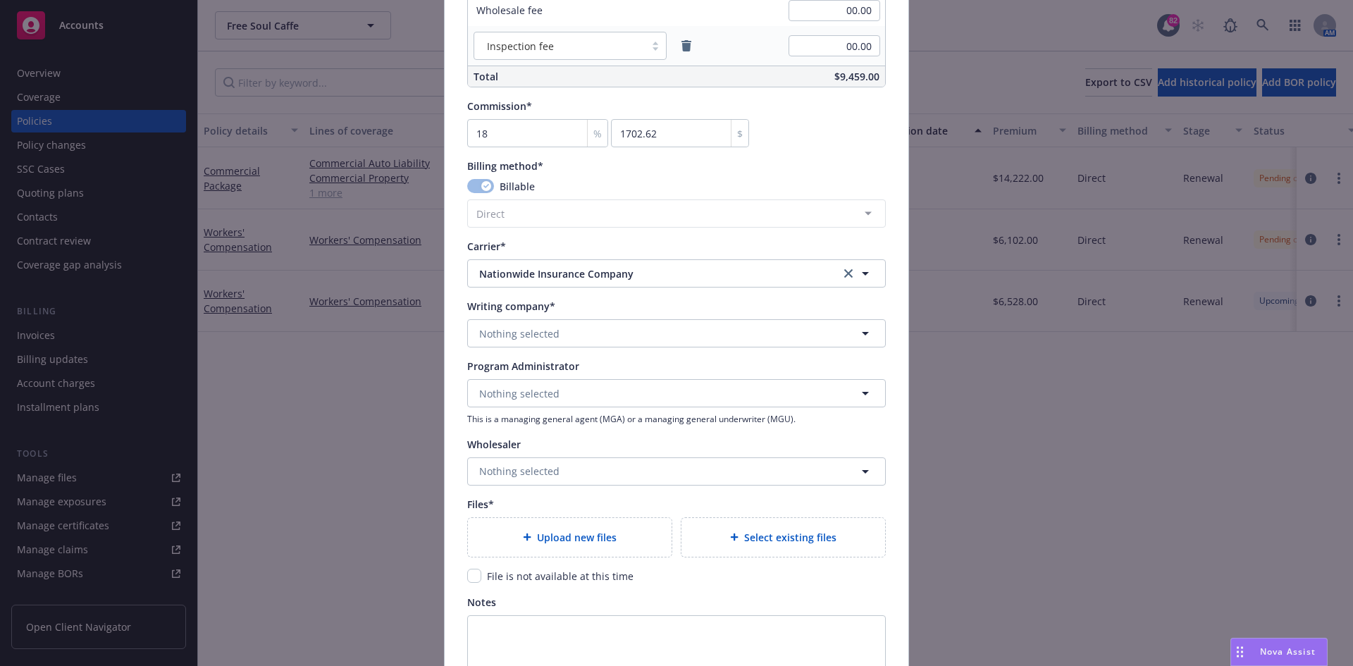
scroll to position [1198, 0]
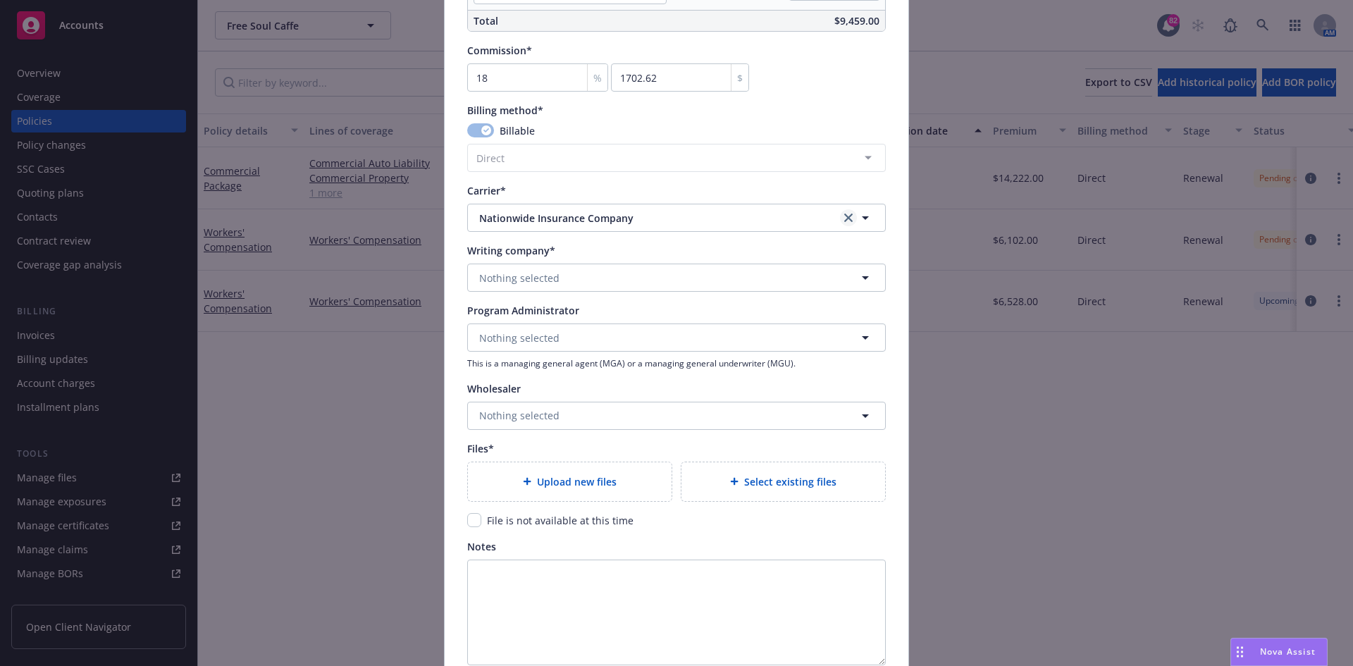
click at [844, 216] on icon "clear selection" at bounding box center [848, 218] width 8 height 8
click at [617, 216] on button "Nothing selected" at bounding box center [676, 218] width 419 height 28
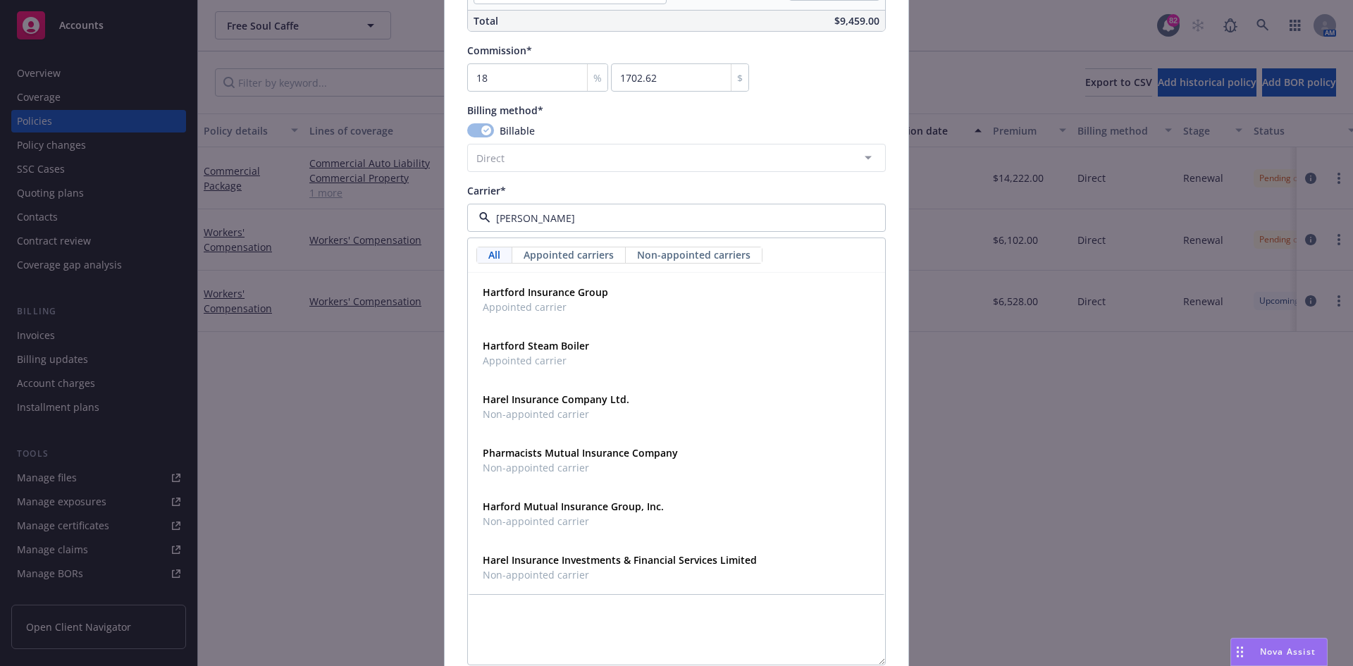
type input "hartf"
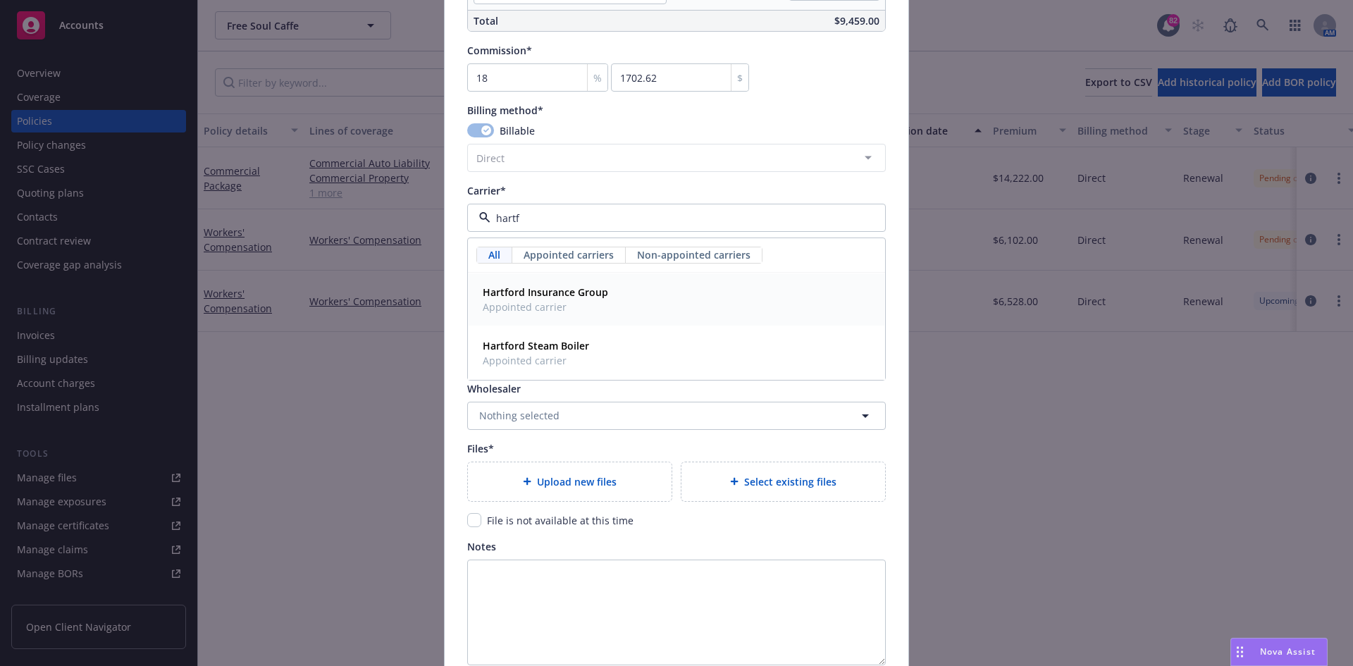
drag, startPoint x: 589, startPoint y: 284, endPoint x: 586, endPoint y: 294, distance: 10.5
click at [589, 285] on div "Hartford Insurance Group Appointed carrier" at bounding box center [544, 299] width 134 height 35
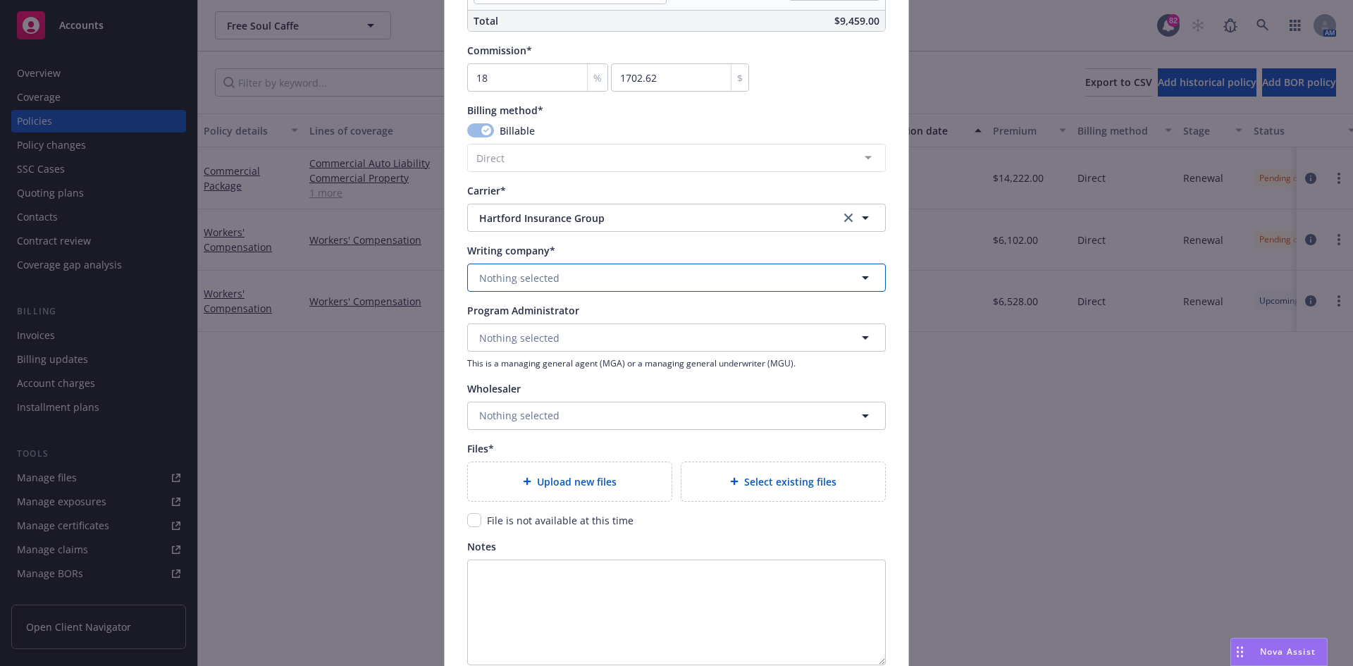
click at [606, 276] on button "Nothing selected" at bounding box center [676, 278] width 419 height 28
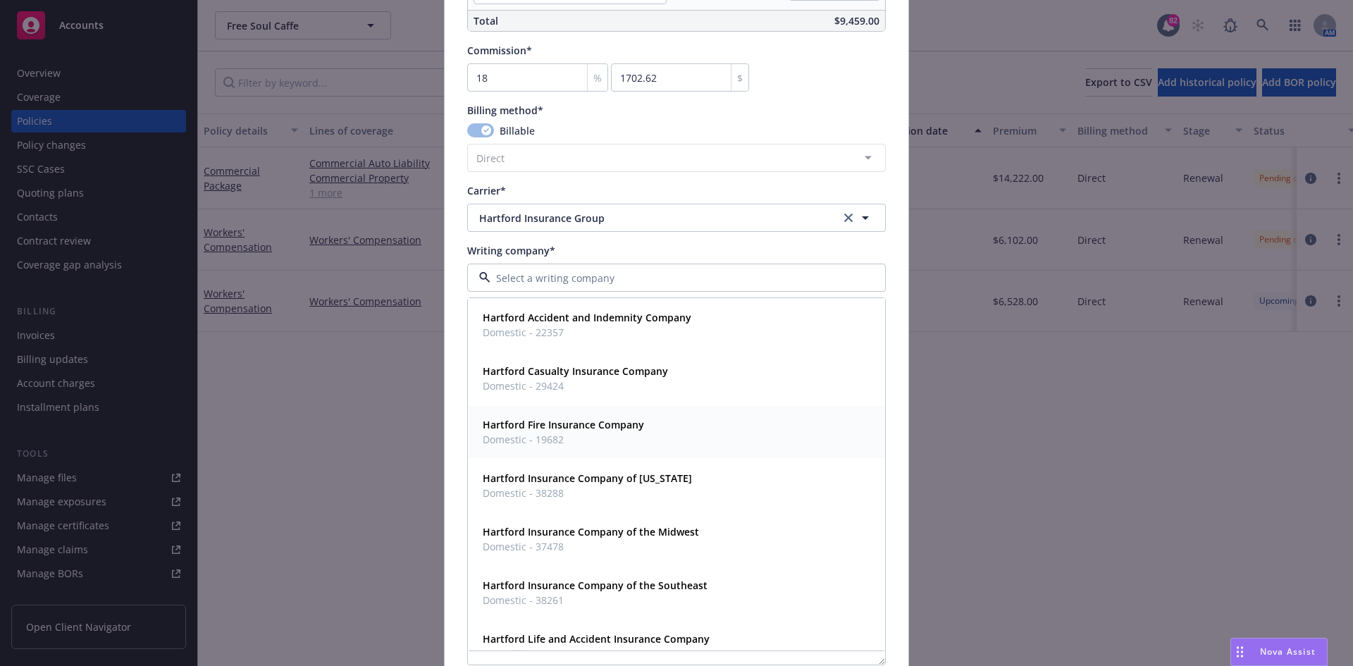
click at [588, 433] on span "Domestic - 19682" at bounding box center [563, 439] width 161 height 15
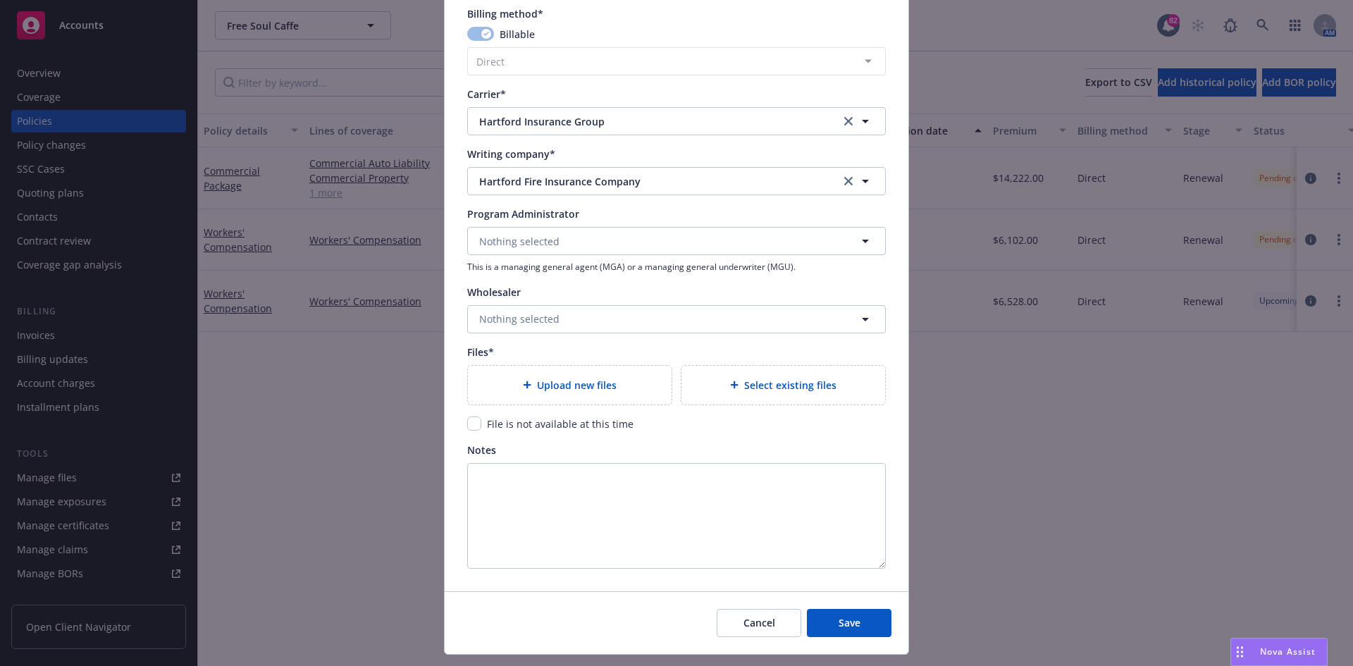
scroll to position [1329, 0]
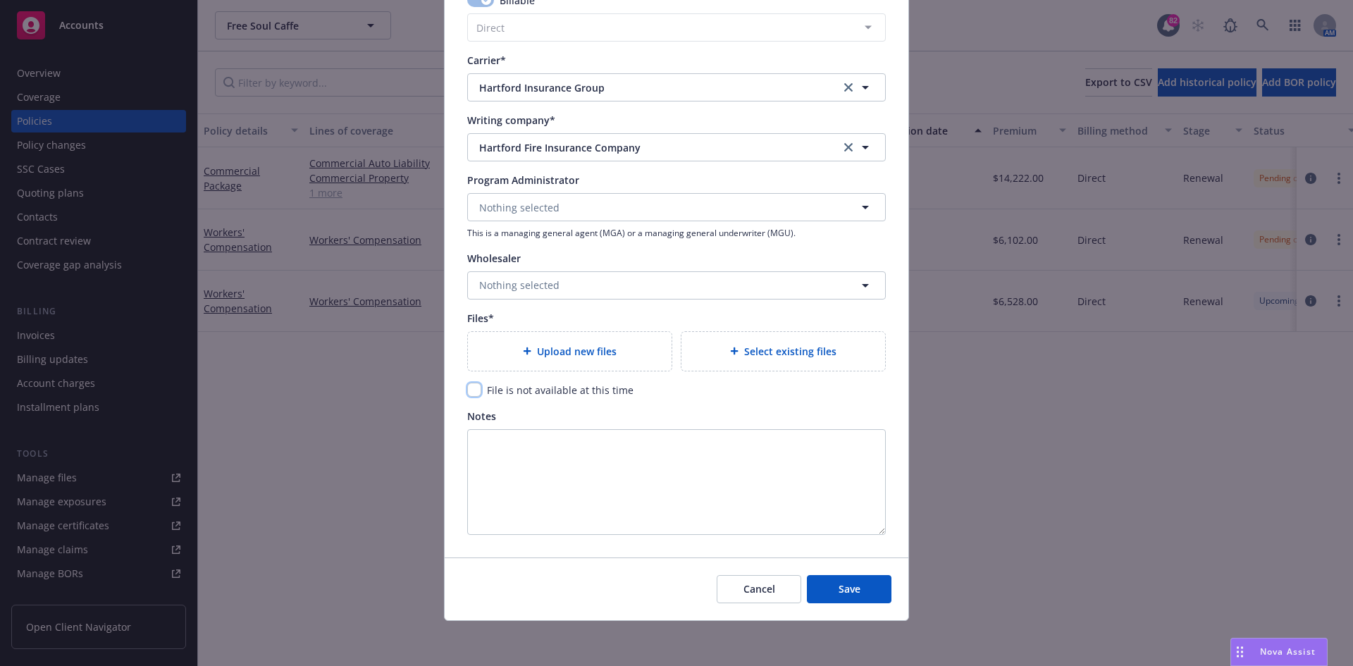
click at [467, 389] on input "checkbox" at bounding box center [474, 390] width 14 height 14
checkbox input "true"
click at [829, 591] on button "Save" at bounding box center [849, 589] width 85 height 28
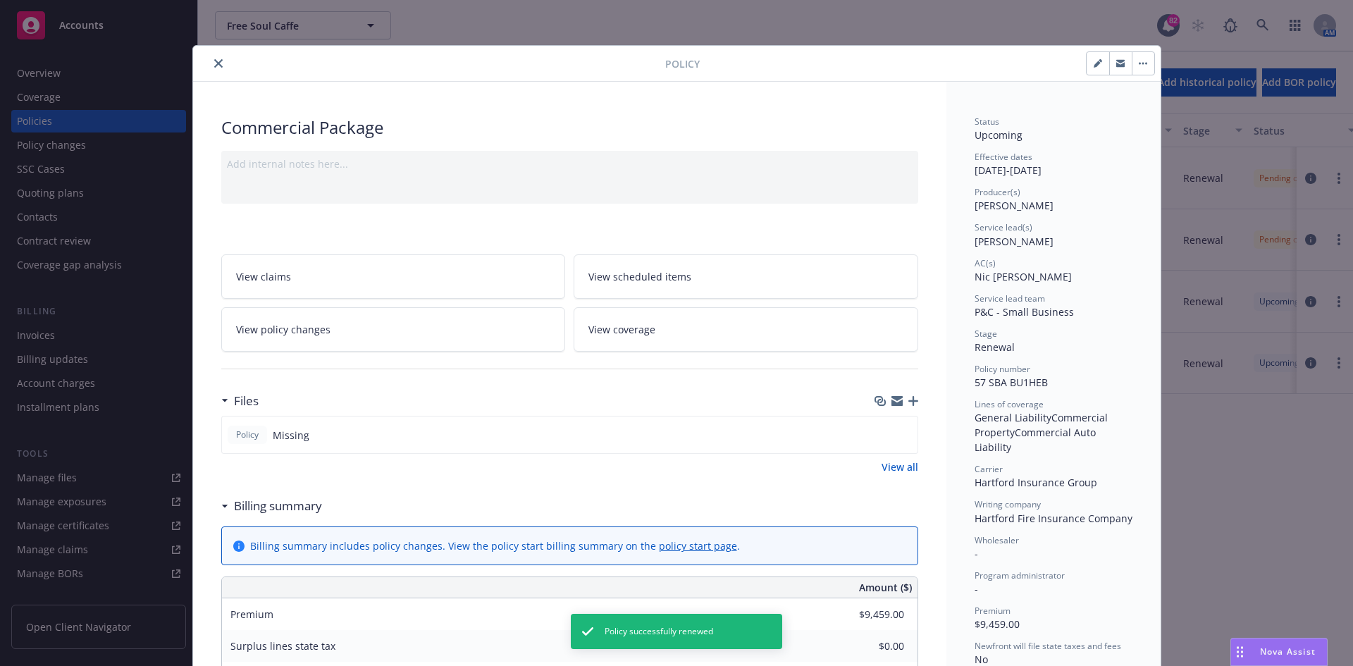
click at [214, 64] on icon "close" at bounding box center [218, 63] width 8 height 8
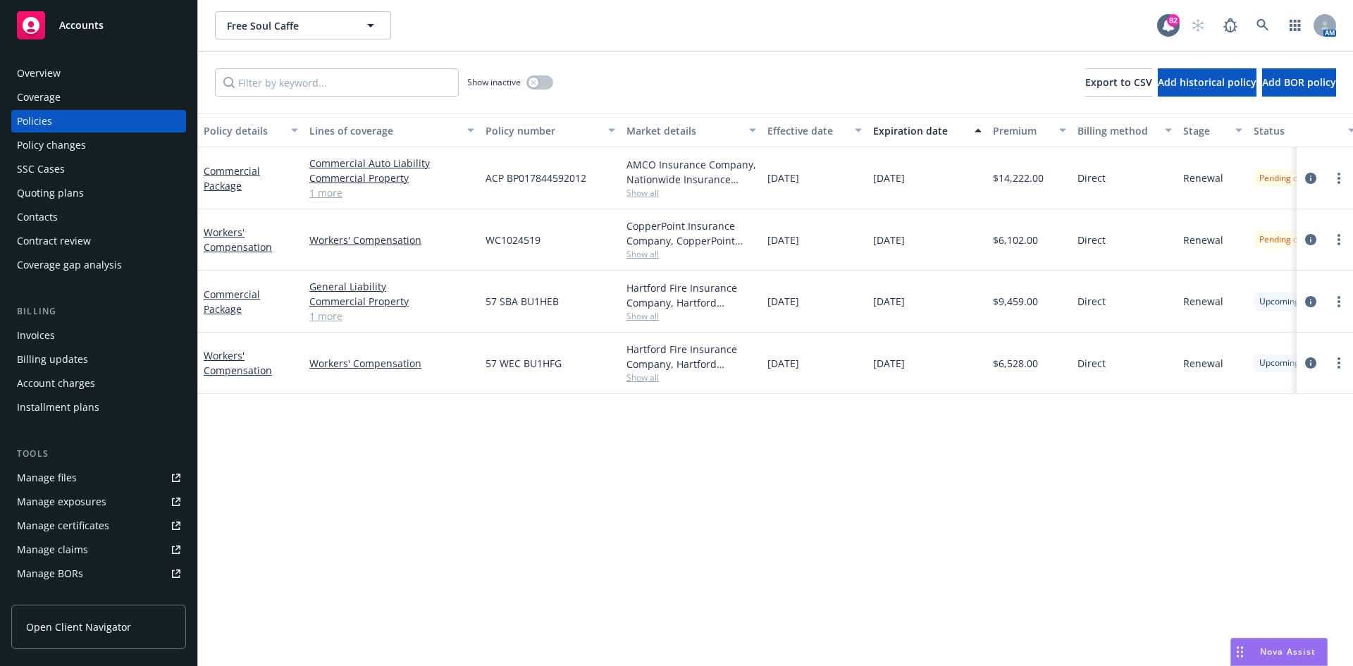
click at [85, 475] on link "Manage files" at bounding box center [98, 478] width 175 height 23
click at [67, 481] on div "Manage files" at bounding box center [47, 478] width 60 height 23
click at [61, 478] on div "Manage files" at bounding box center [47, 478] width 60 height 23
click at [78, 486] on link "Manage files" at bounding box center [98, 478] width 175 height 23
click at [66, 185] on div "Quoting plans" at bounding box center [50, 193] width 67 height 23
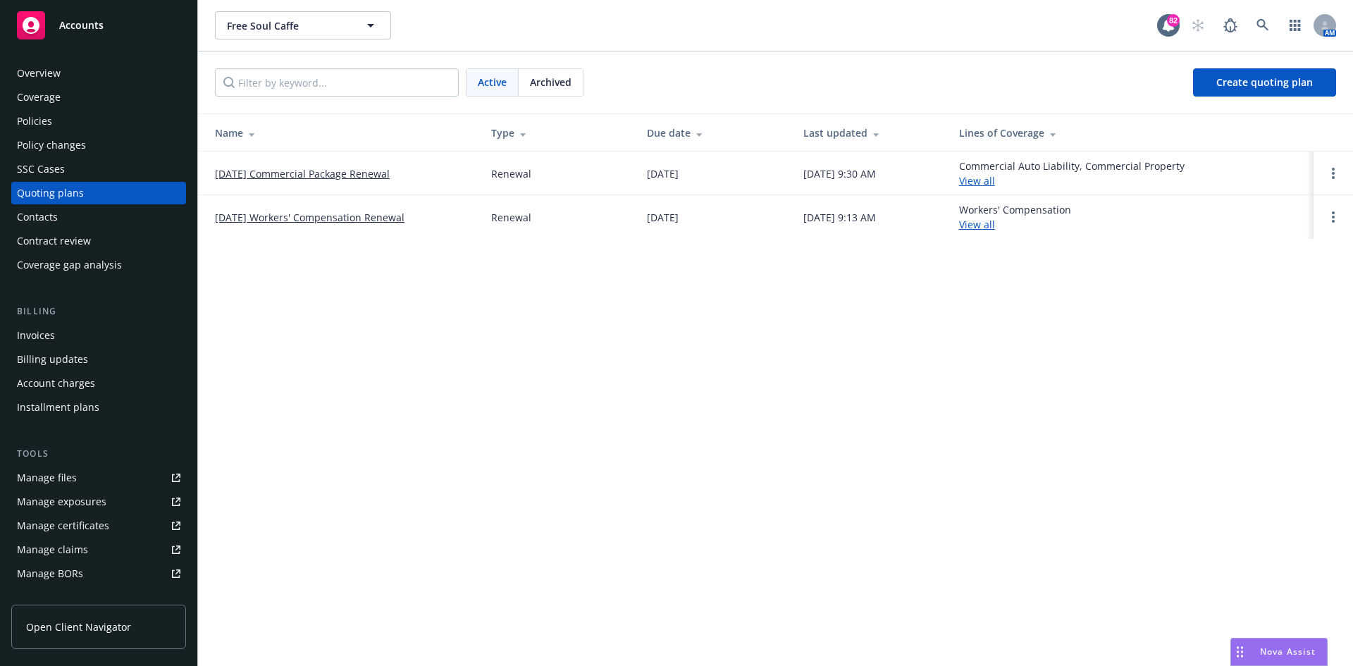
click at [560, 87] on span "Archived" at bounding box center [551, 82] width 42 height 15
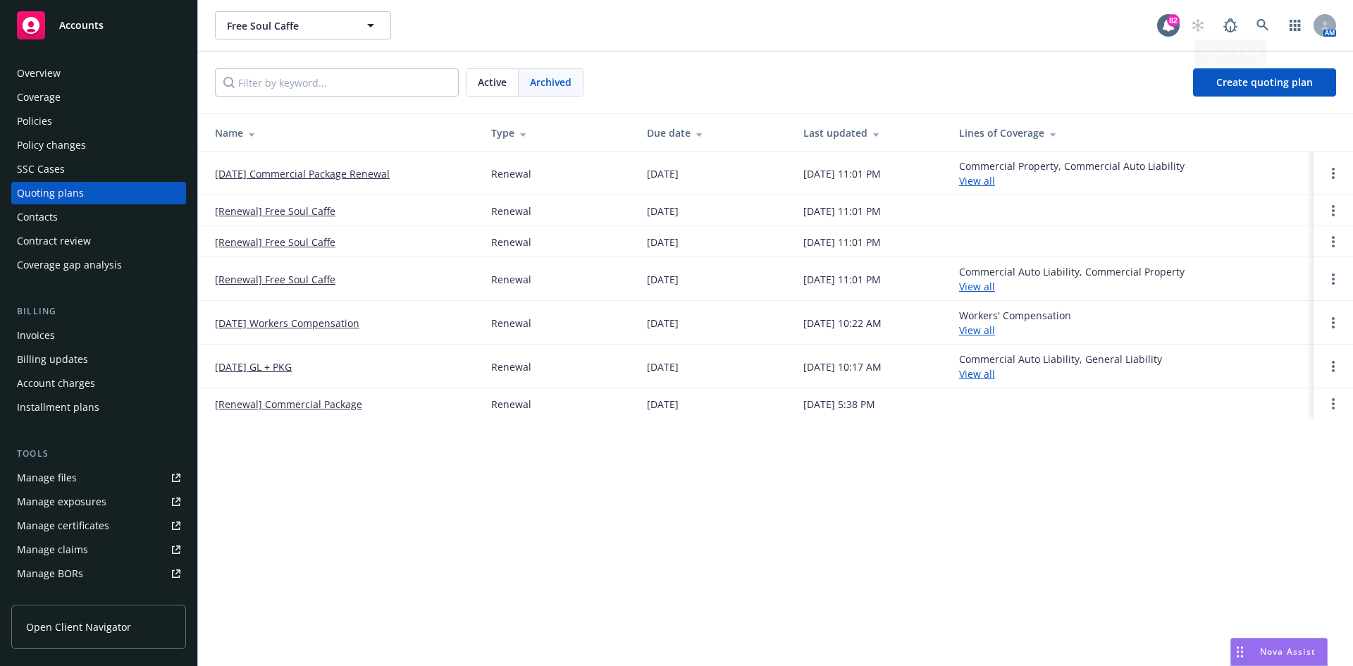
click at [1277, 26] on div "AM" at bounding box center [1260, 25] width 152 height 28
click at [1265, 25] on icon at bounding box center [1263, 25] width 13 height 13
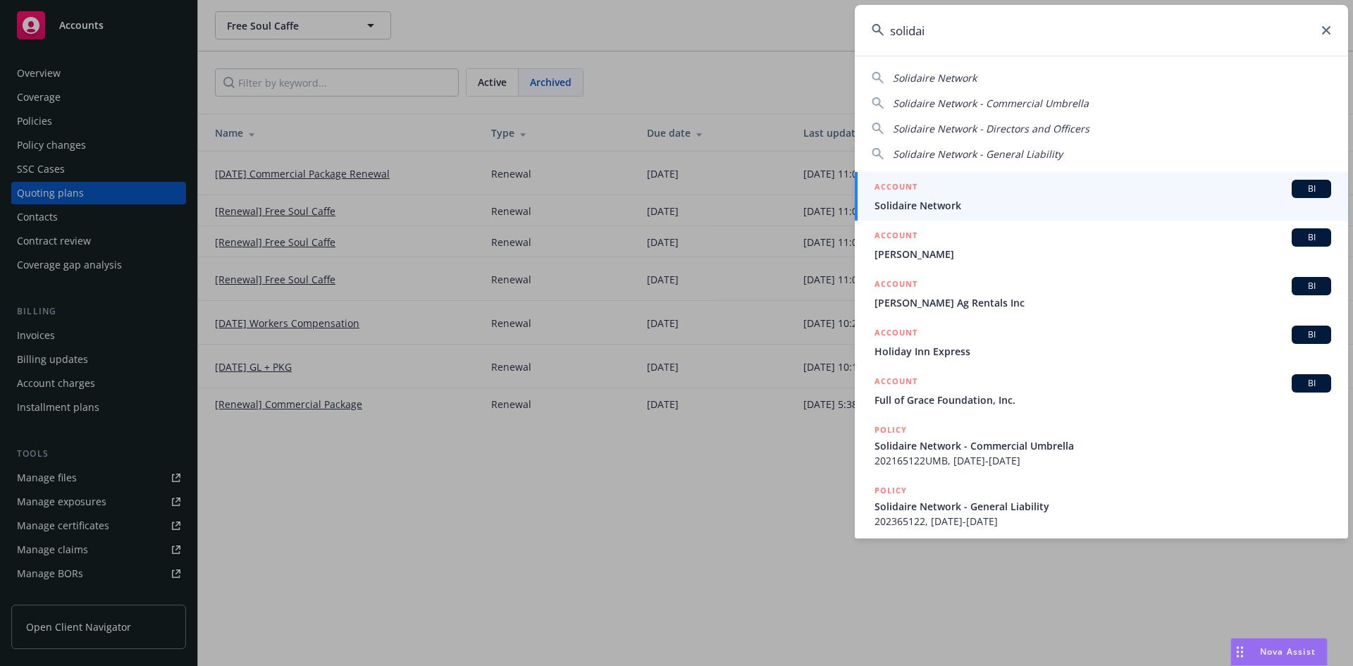
type input "solidai"
click at [901, 181] on h5 "ACCOUNT" at bounding box center [896, 188] width 43 height 17
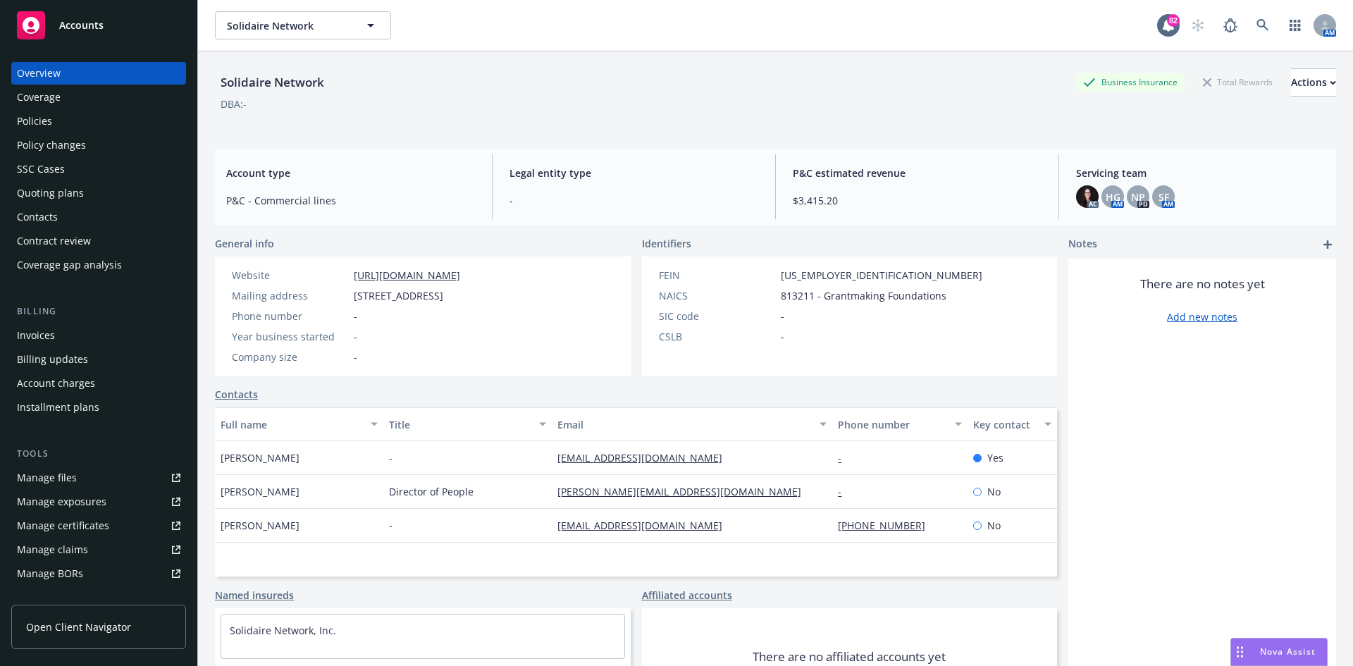
click at [92, 125] on div "Policies" at bounding box center [99, 121] width 164 height 23
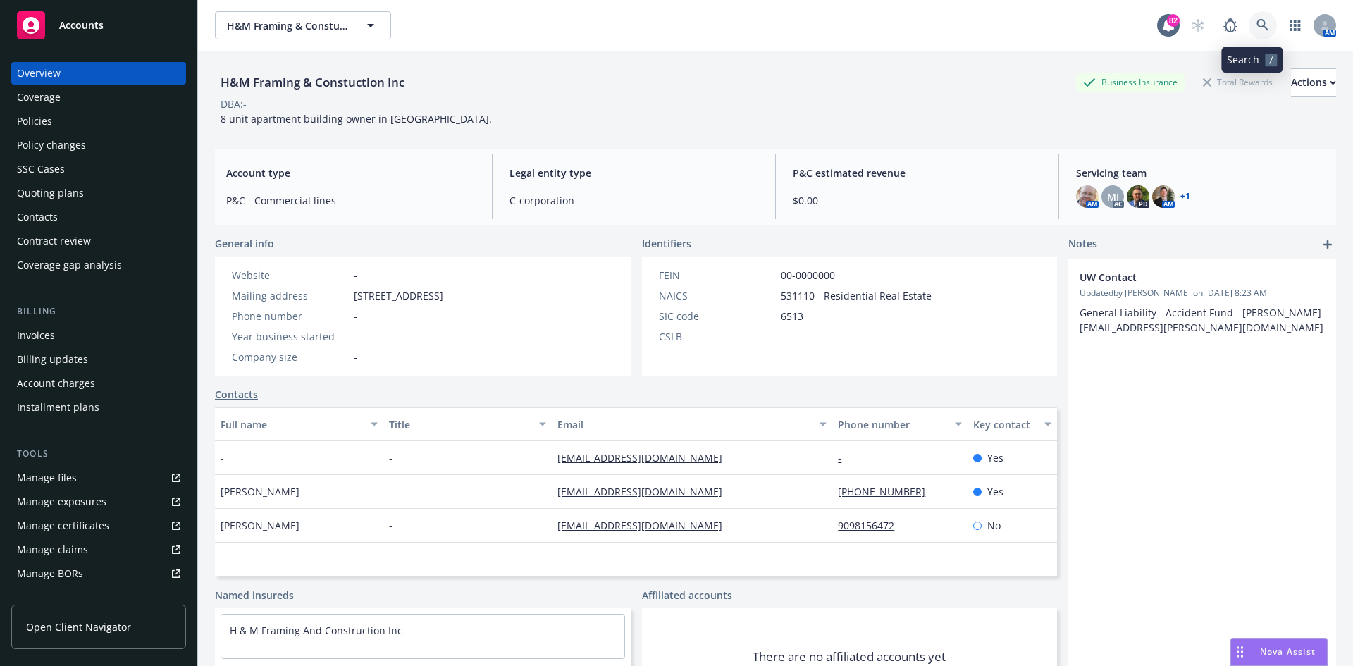
click at [1257, 30] on icon at bounding box center [1263, 25] width 13 height 13
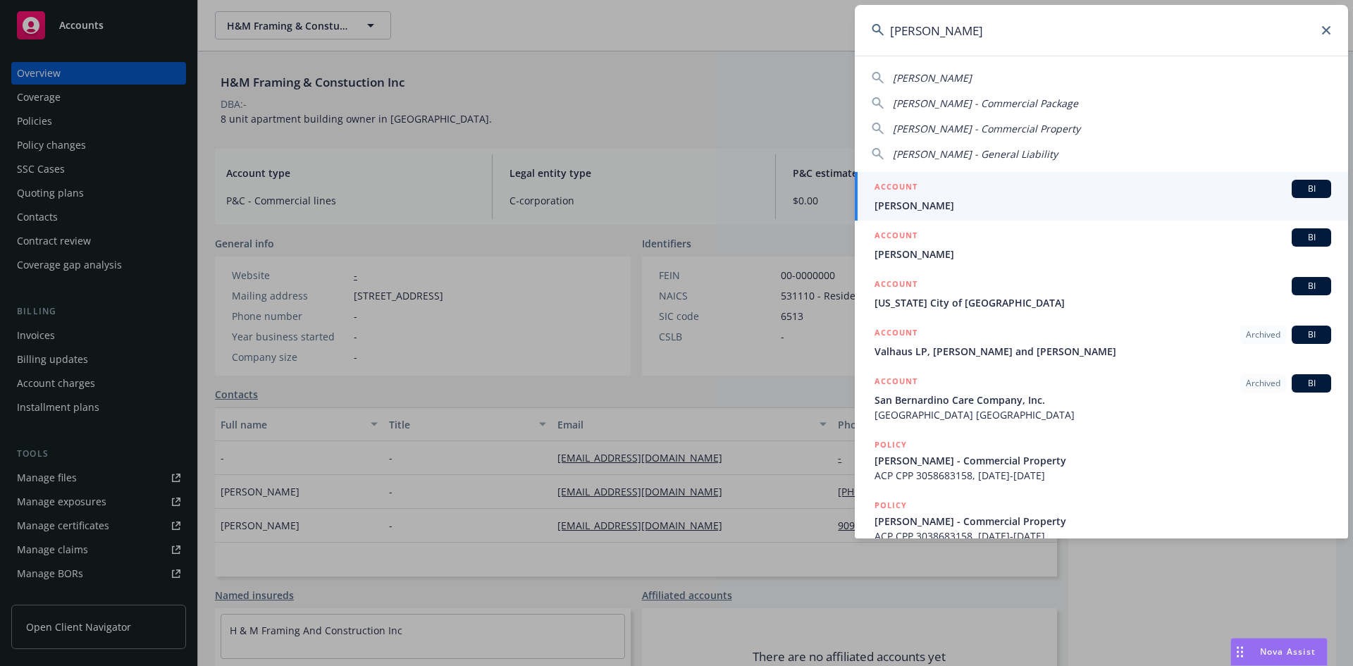
type input "bernadine"
click at [892, 183] on h5 "ACCOUNT" at bounding box center [896, 188] width 43 height 17
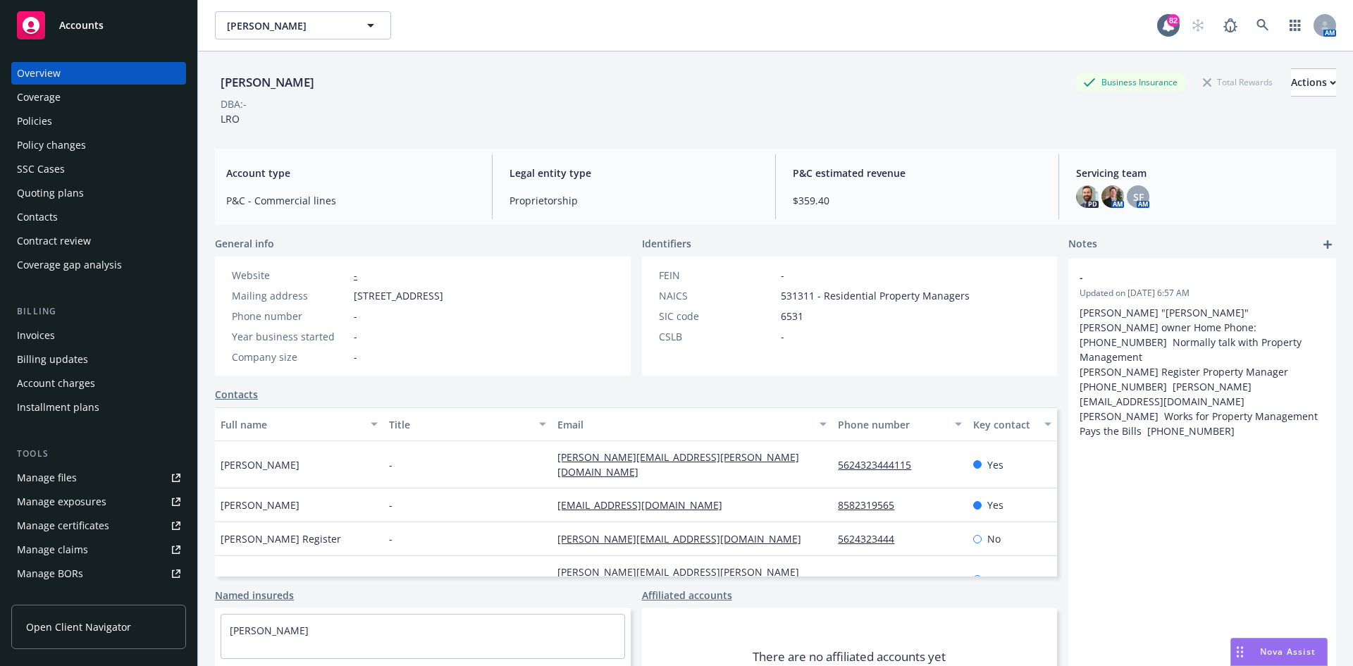
click at [72, 127] on div "Policies" at bounding box center [99, 121] width 164 height 23
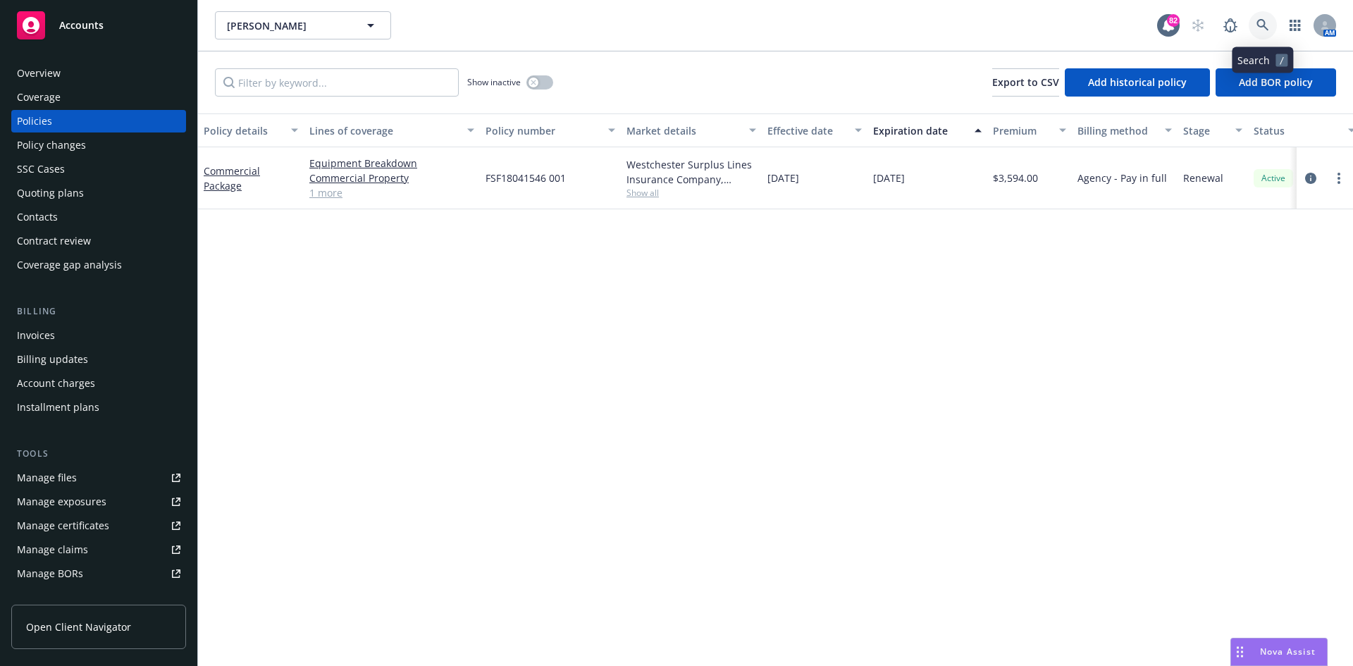
click at [1260, 24] on icon at bounding box center [1263, 25] width 13 height 13
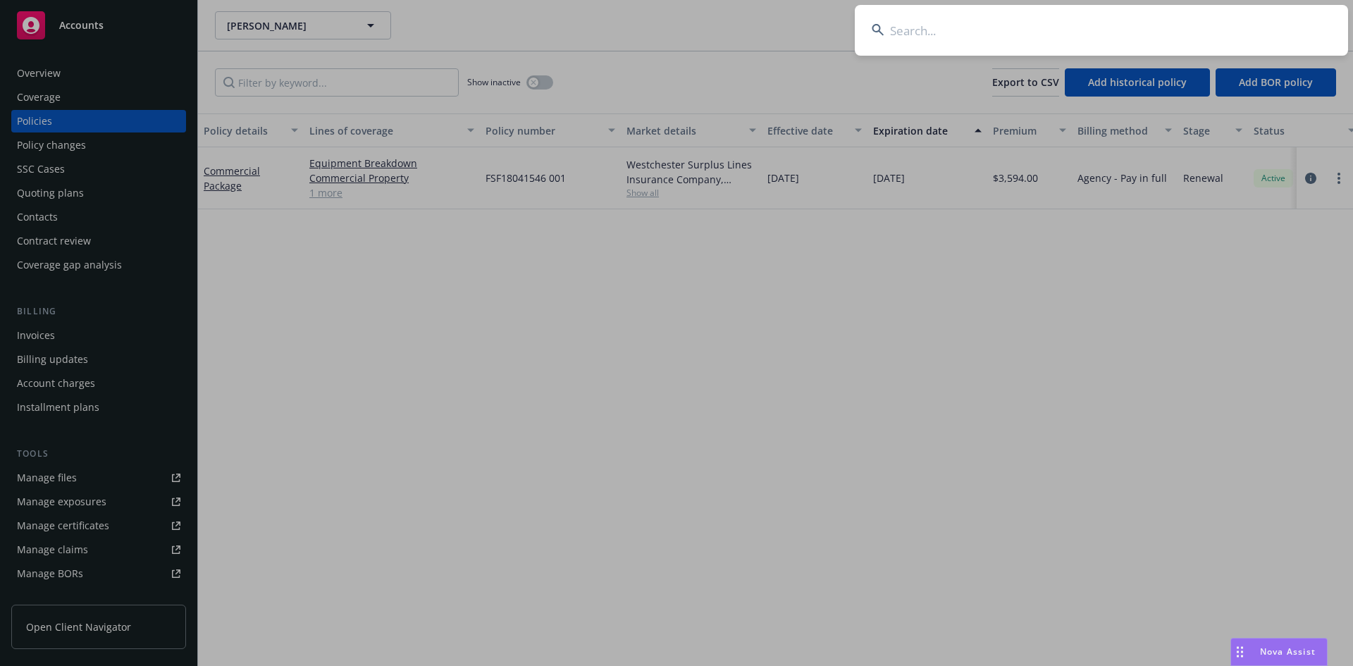
drag, startPoint x: 755, startPoint y: 377, endPoint x: 376, endPoint y: 287, distance: 389.1
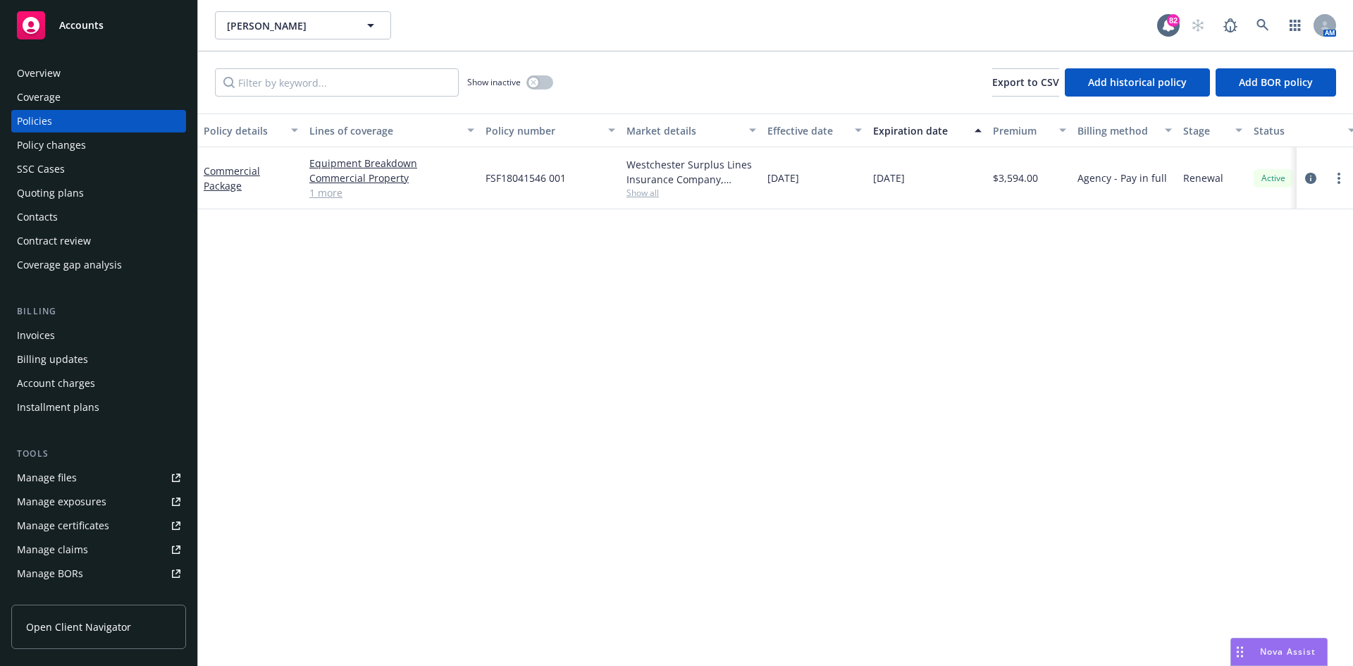
click at [63, 63] on div "Overview" at bounding box center [99, 73] width 164 height 23
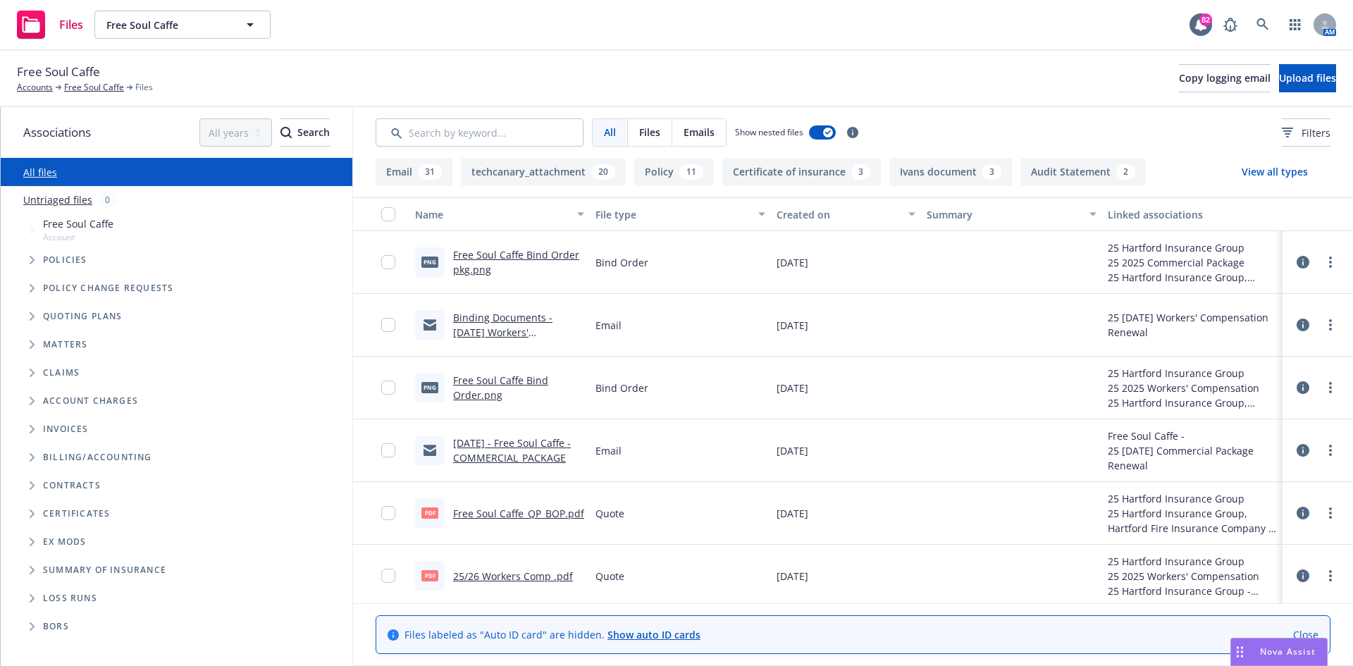
click at [508, 259] on link "Free Soul Caffe Bind Order pkg.png" at bounding box center [516, 262] width 126 height 28
click at [31, 86] on link "Accounts" at bounding box center [35, 87] width 36 height 13
click at [1179, 76] on span "Copy logging email" at bounding box center [1225, 77] width 92 height 13
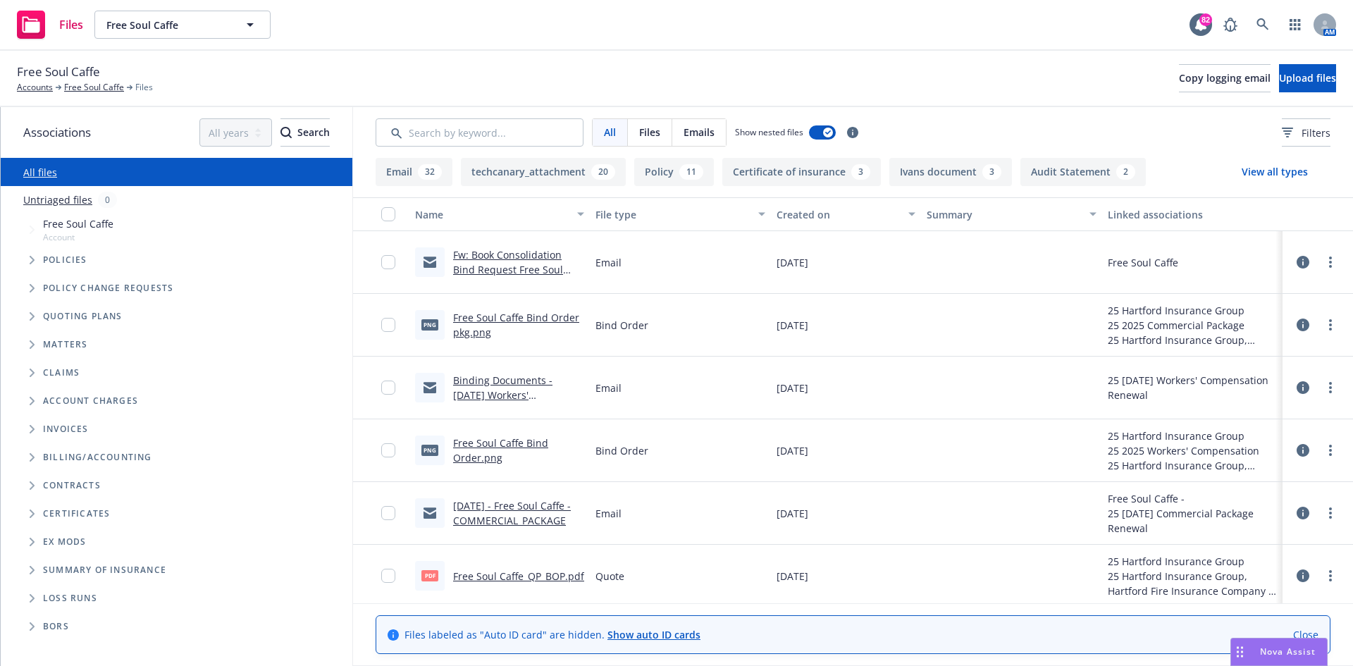
click at [481, 252] on link "Fw: Book Consolidation Bind Request Free Soul Caffe Inc 57WECBU1HFG & 57SBABU1H…" at bounding box center [515, 284] width 124 height 73
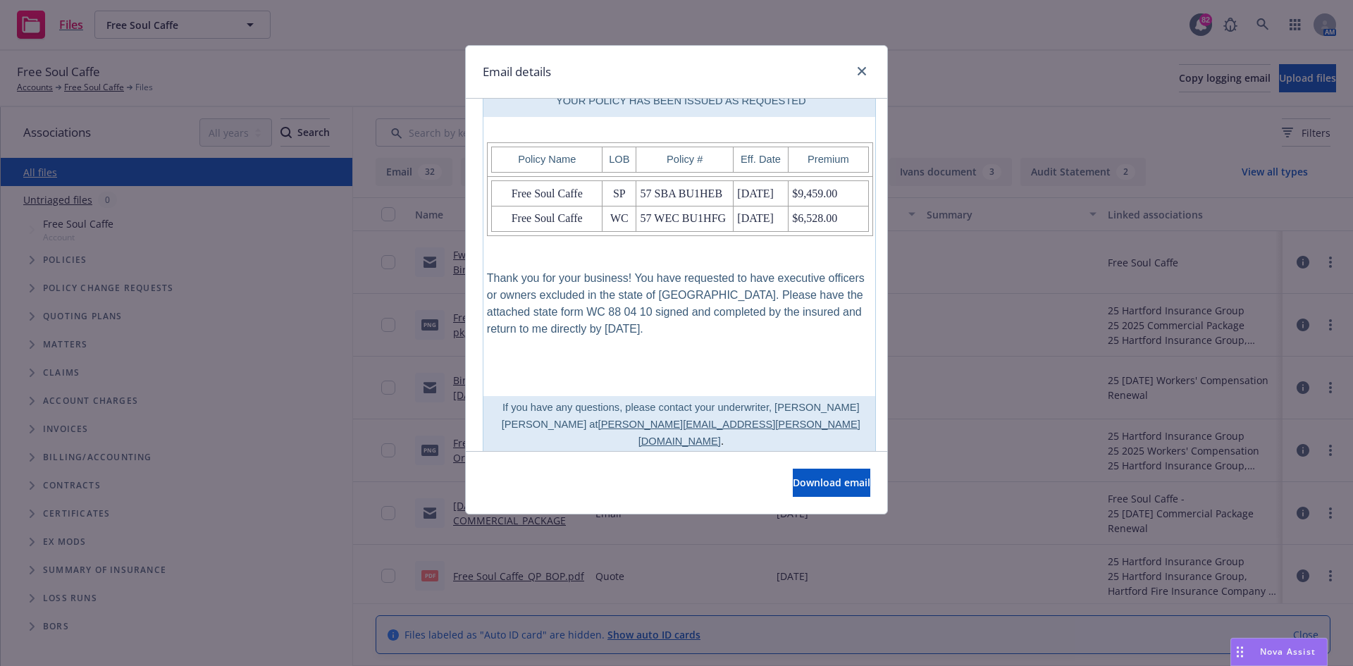
scroll to position [846, 0]
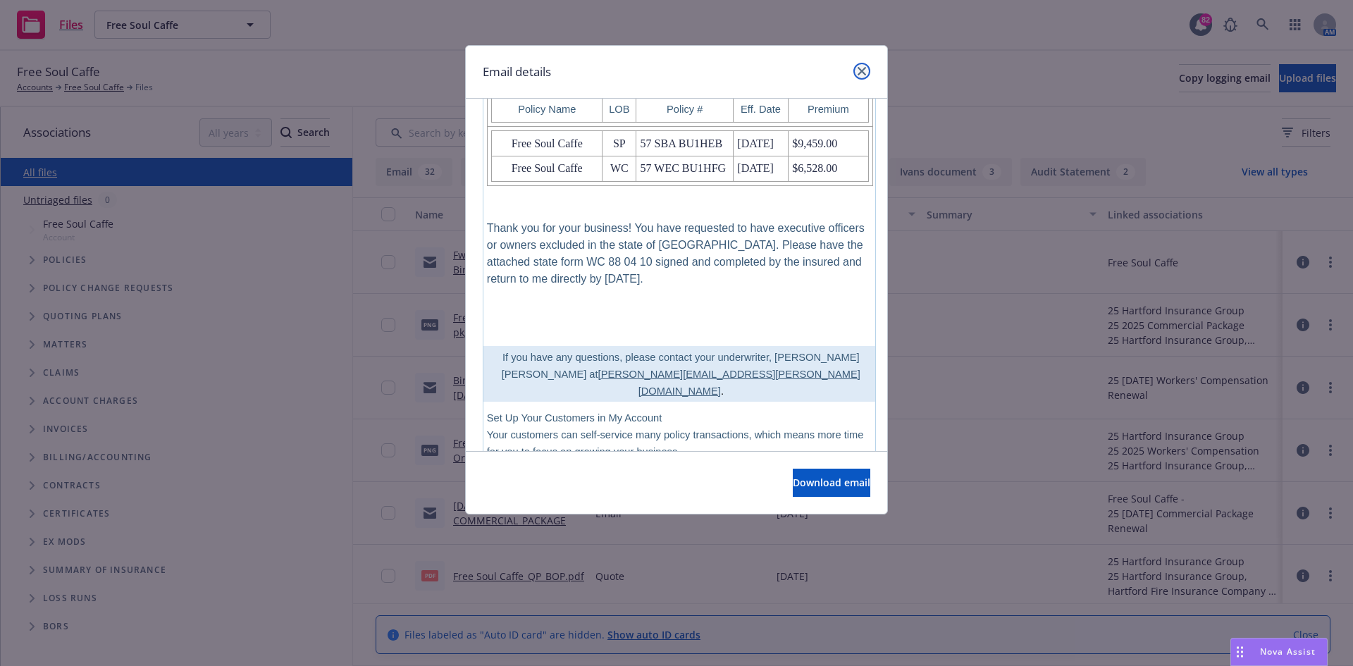
click at [863, 70] on icon "close" at bounding box center [862, 71] width 8 height 8
